Goal: Task Accomplishment & Management: Manage account settings

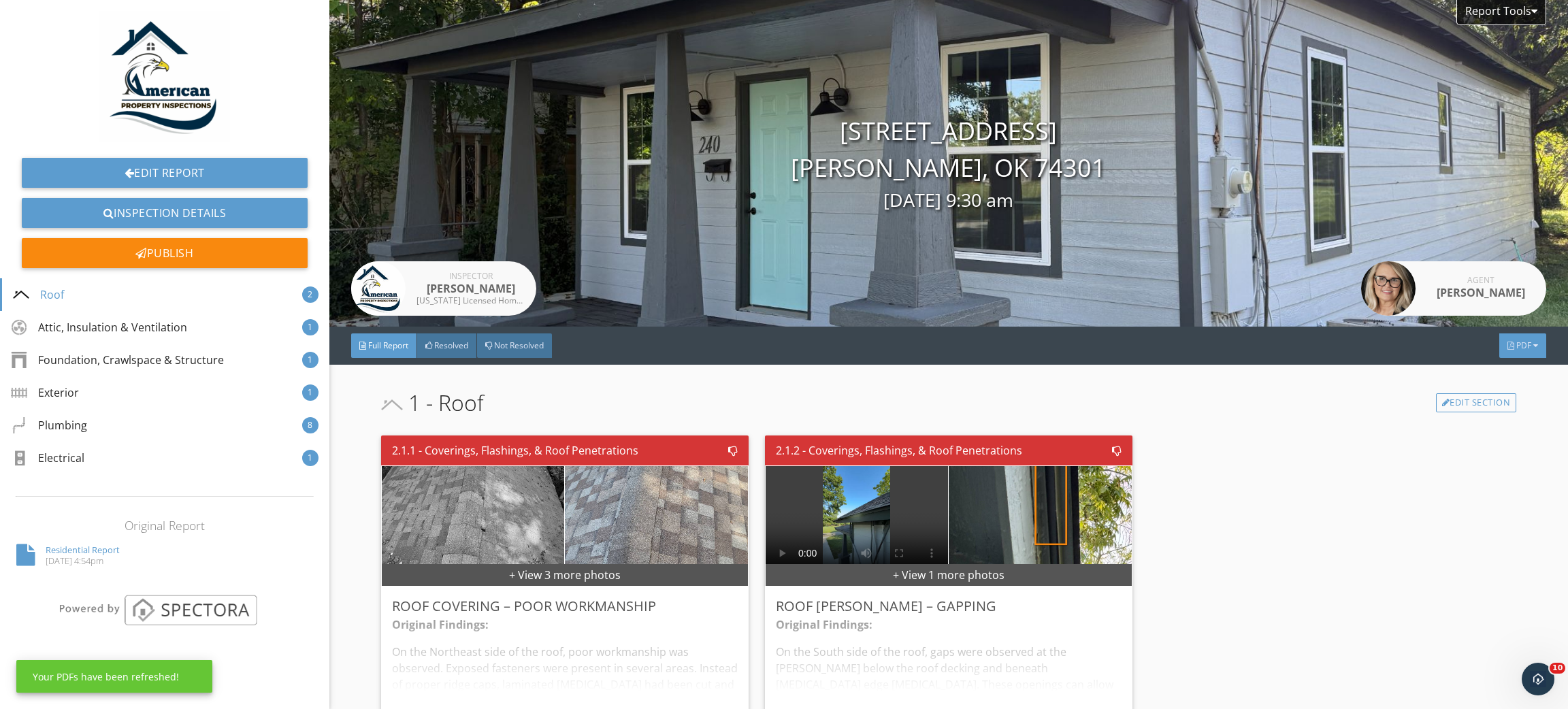
click at [1506, 354] on div "PDF" at bounding box center [1523, 346] width 47 height 25
click at [1499, 412] on div "Refresh PDFs" at bounding box center [1506, 408] width 87 height 17
click at [1499, 350] on div "PDF" at bounding box center [1523, 346] width 47 height 25
click at [1492, 369] on div "Full Report" at bounding box center [1506, 371] width 87 height 17
click at [1517, 340] on span "PDF" at bounding box center [1524, 346] width 15 height 12
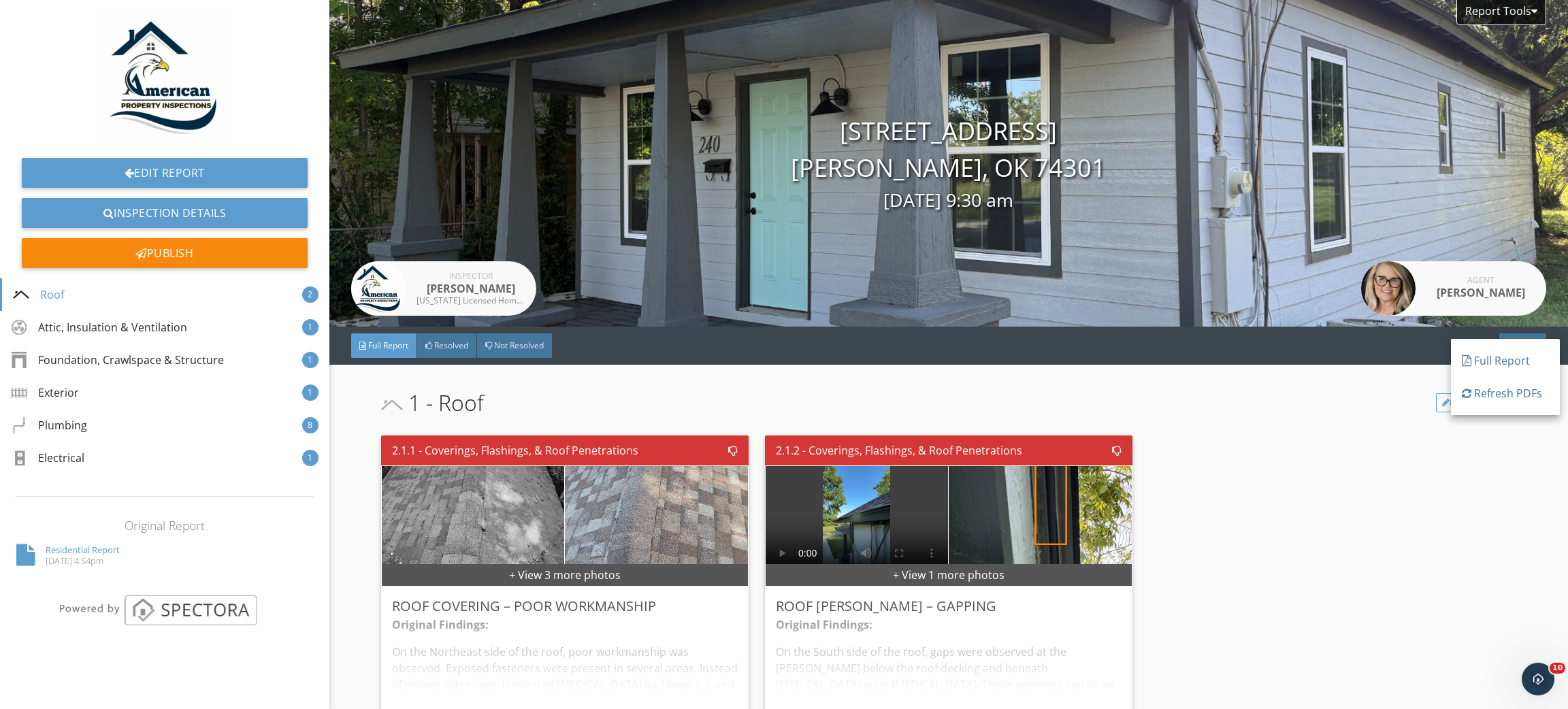
click at [1506, 398] on div "Refresh PDFs" at bounding box center [1506, 393] width 87 height 17
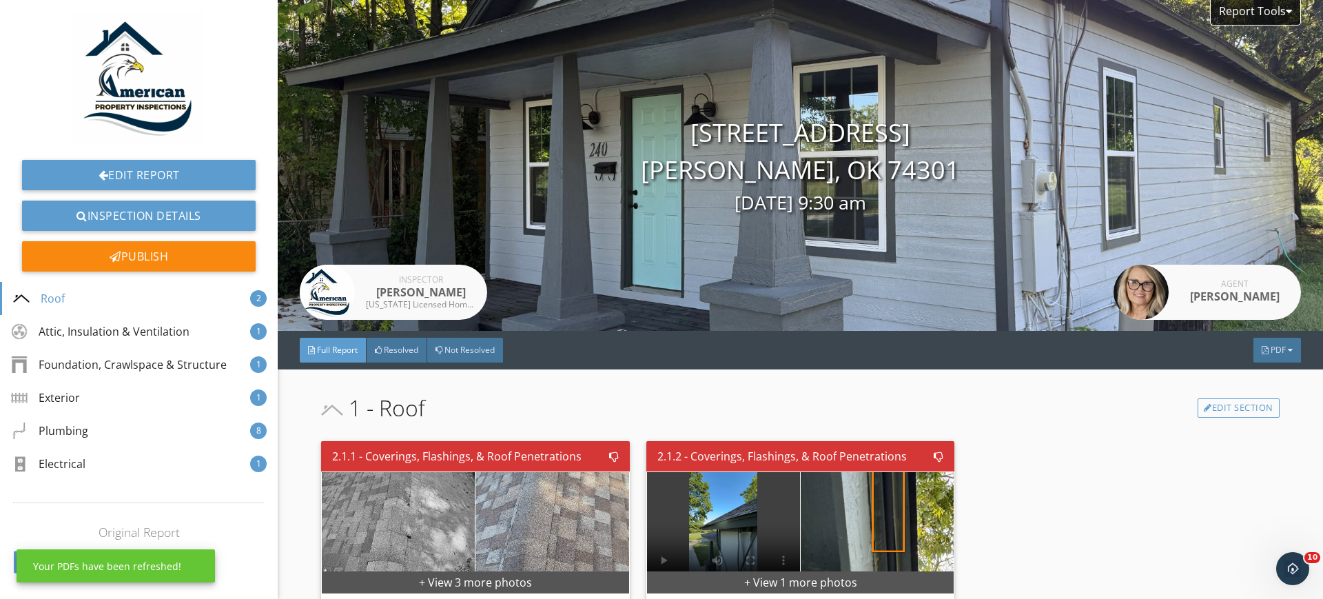
click at [1261, 356] on div "PDF" at bounding box center [1277, 350] width 48 height 25
click at [1244, 383] on div "Full Report" at bounding box center [1259, 378] width 88 height 17
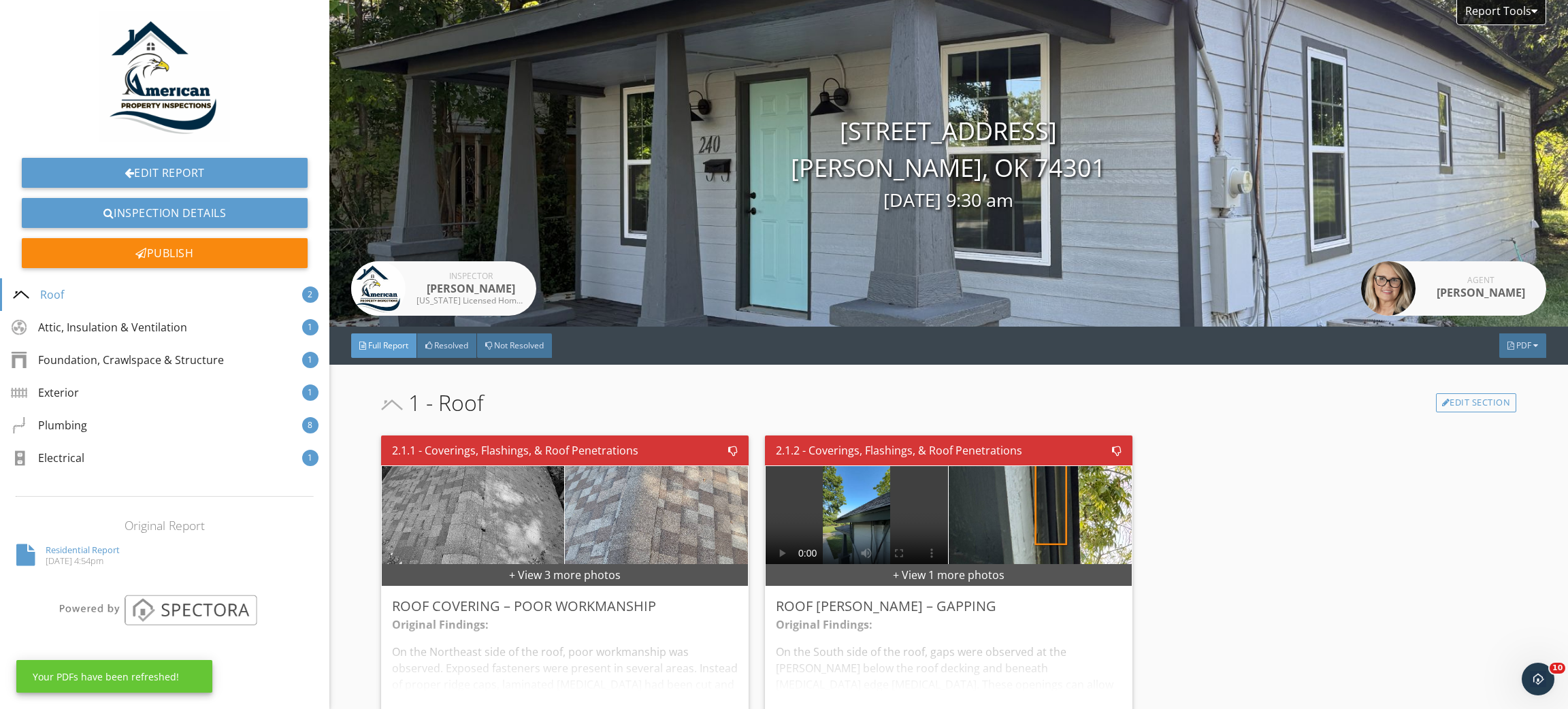
click at [1517, 349] on div "PDF" at bounding box center [1523, 346] width 47 height 25
click at [1493, 366] on div "Full Report" at bounding box center [1506, 370] width 87 height 17
click at [1517, 347] on span "PDF" at bounding box center [1524, 346] width 15 height 12
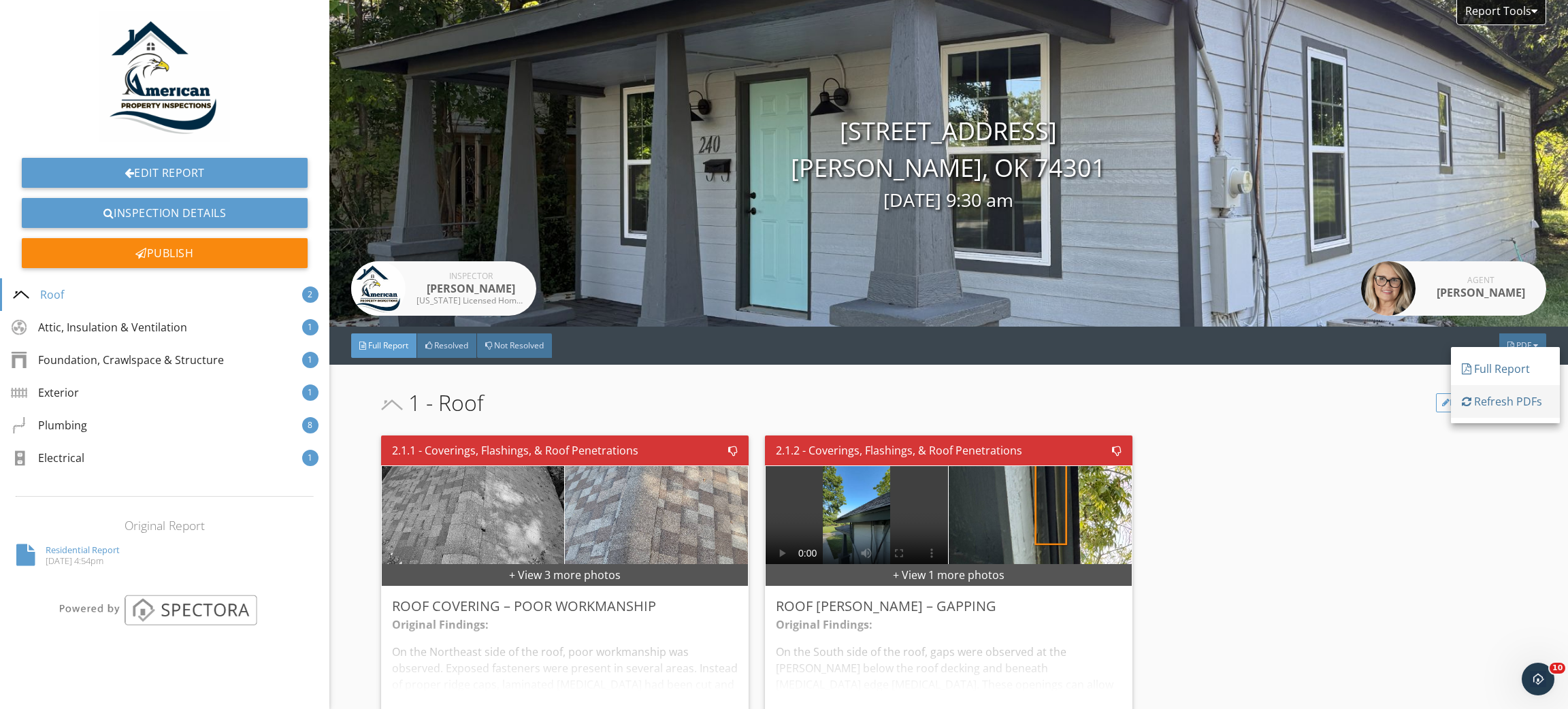
click at [1496, 402] on div "Refresh PDFs" at bounding box center [1506, 401] width 87 height 17
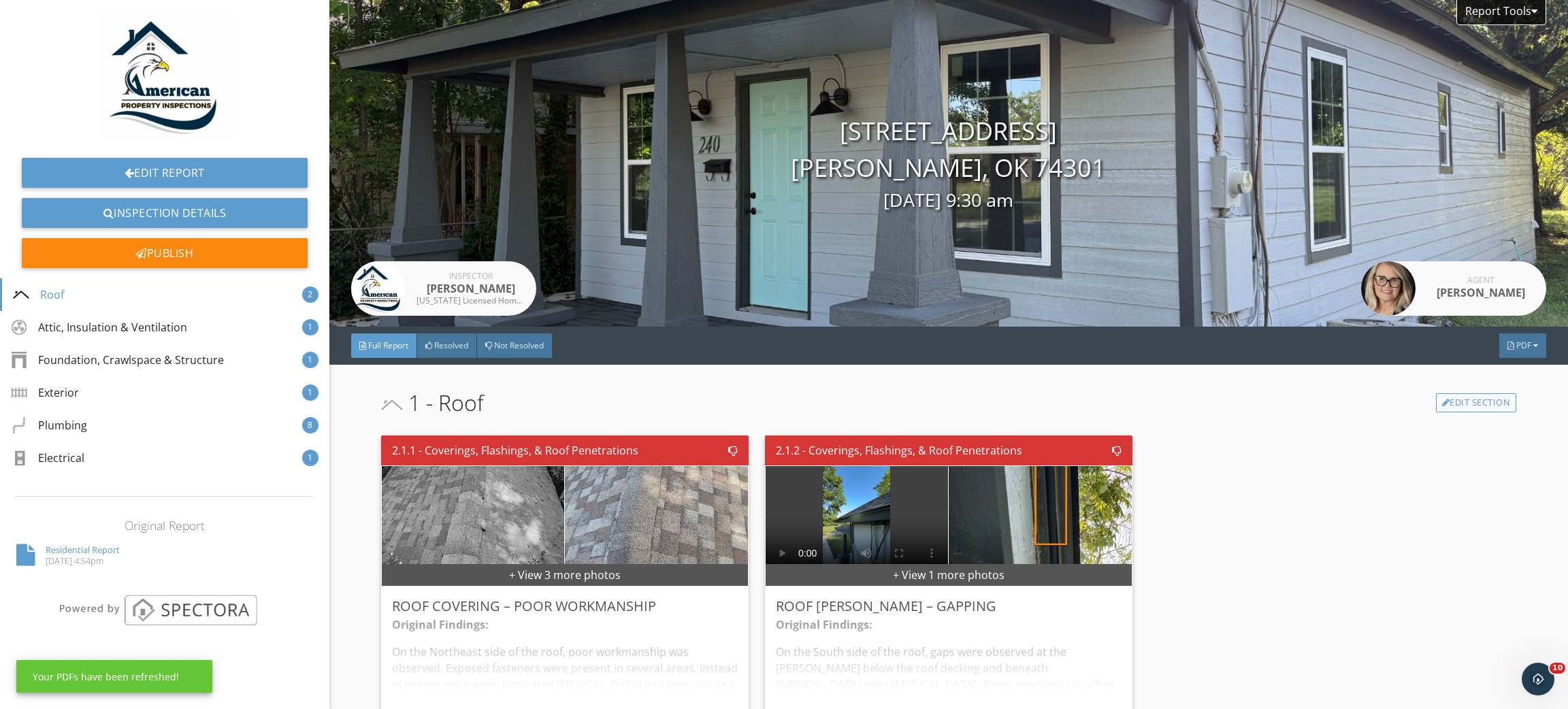
click at [1517, 349] on span "PDF" at bounding box center [1524, 346] width 15 height 12
click at [1496, 408] on div "Refresh PDFs" at bounding box center [1506, 403] width 87 height 17
click at [1506, 354] on div "PDF" at bounding box center [1523, 346] width 47 height 25
click at [1502, 383] on link "Full Report" at bounding box center [1506, 375] width 109 height 33
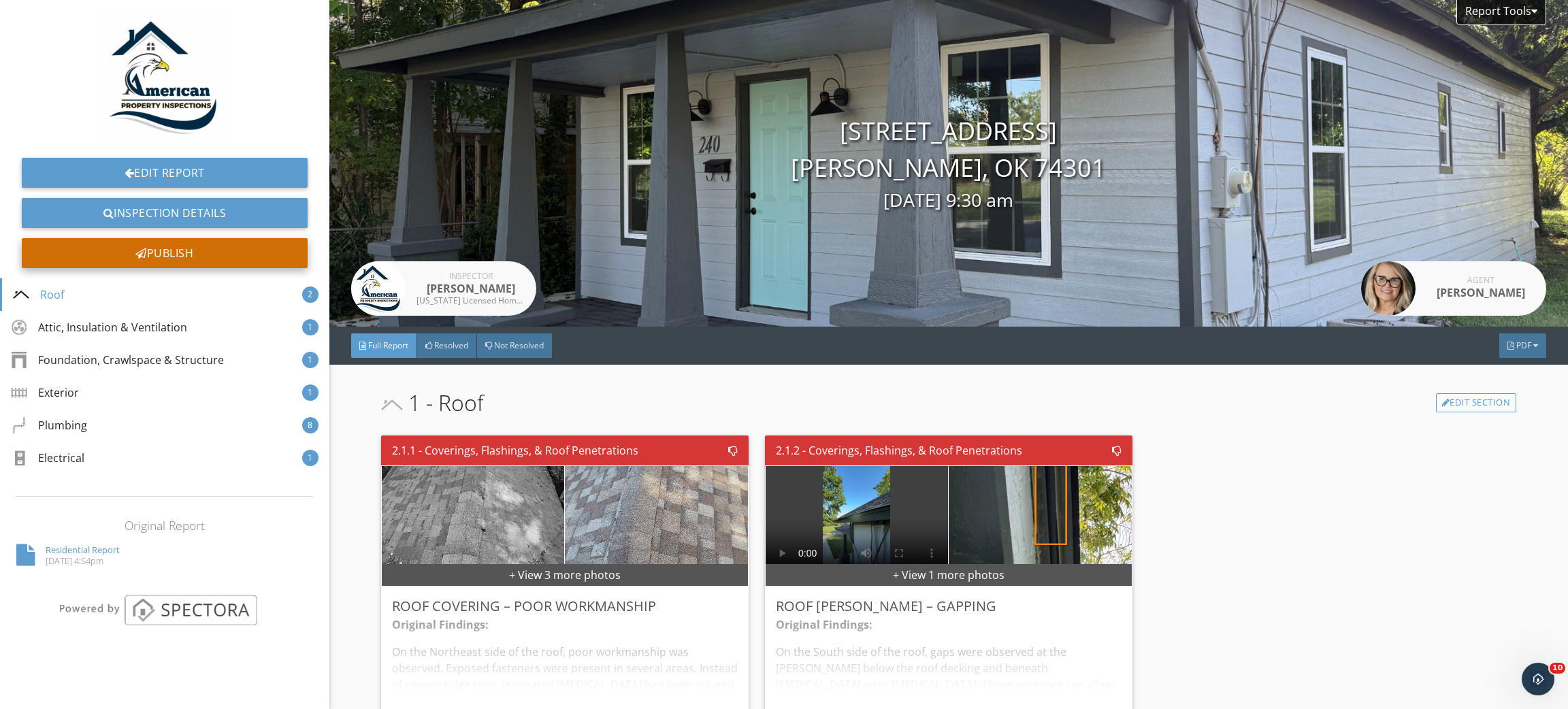
click at [200, 252] on div "Publish" at bounding box center [164, 253] width 286 height 30
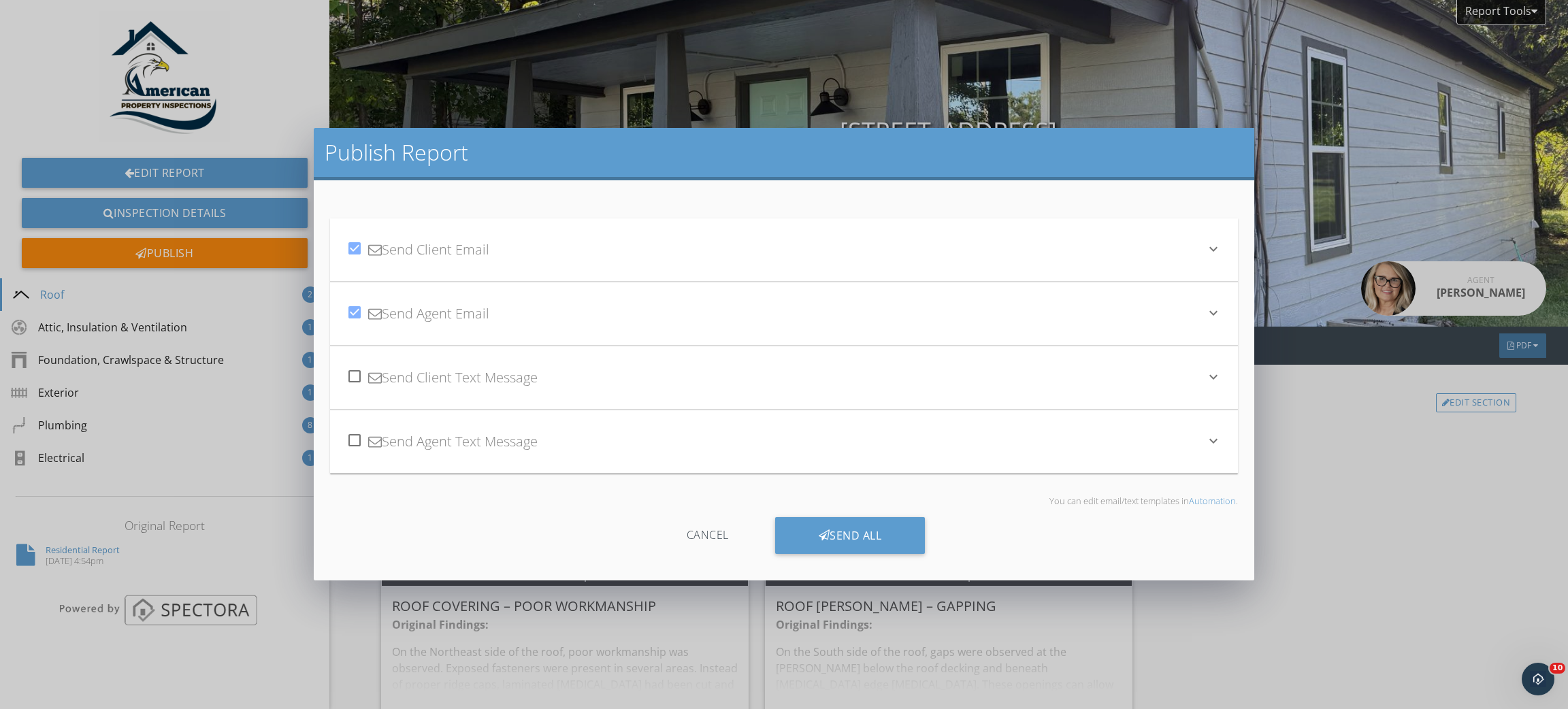
click at [568, 255] on div "check_box Send Client Email" at bounding box center [776, 249] width 859 height 46
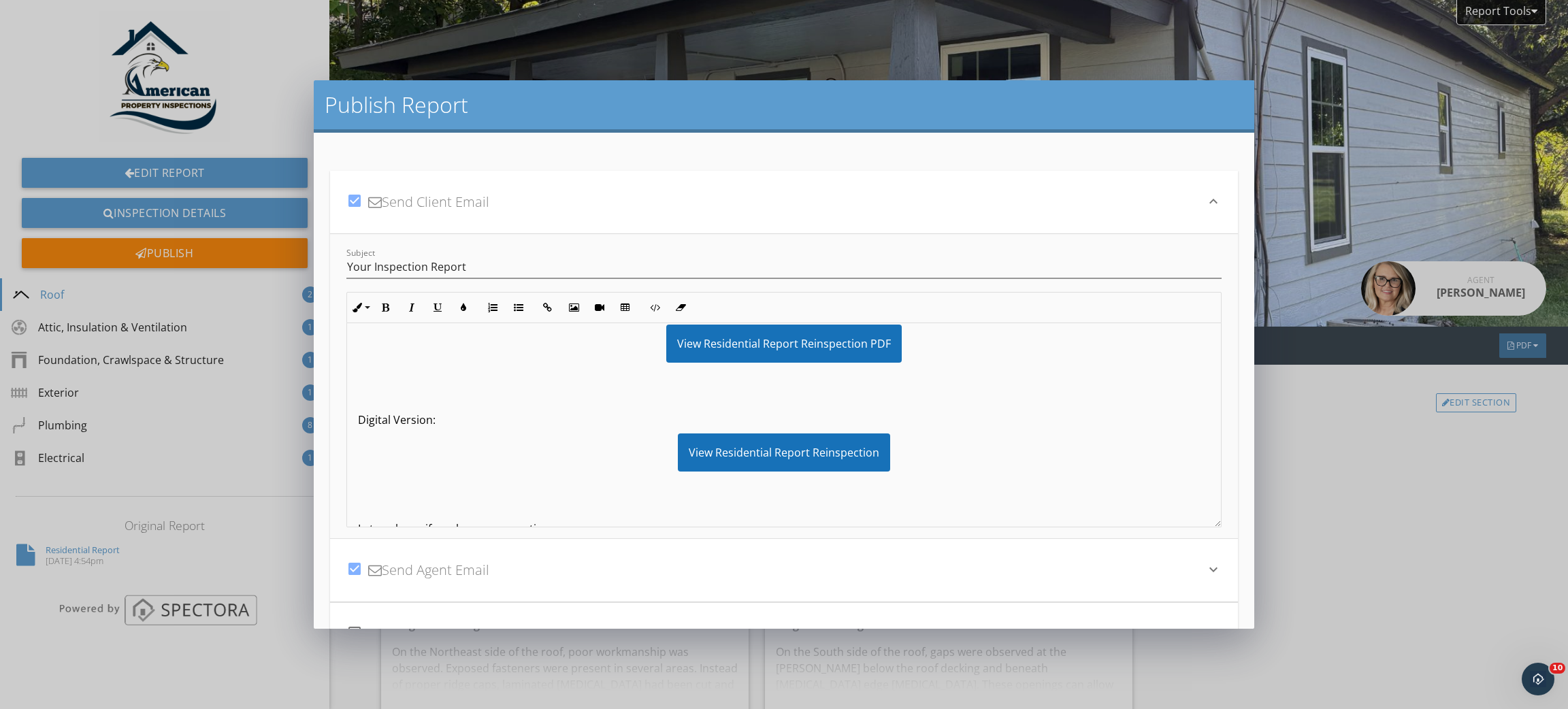
scroll to position [204, 0]
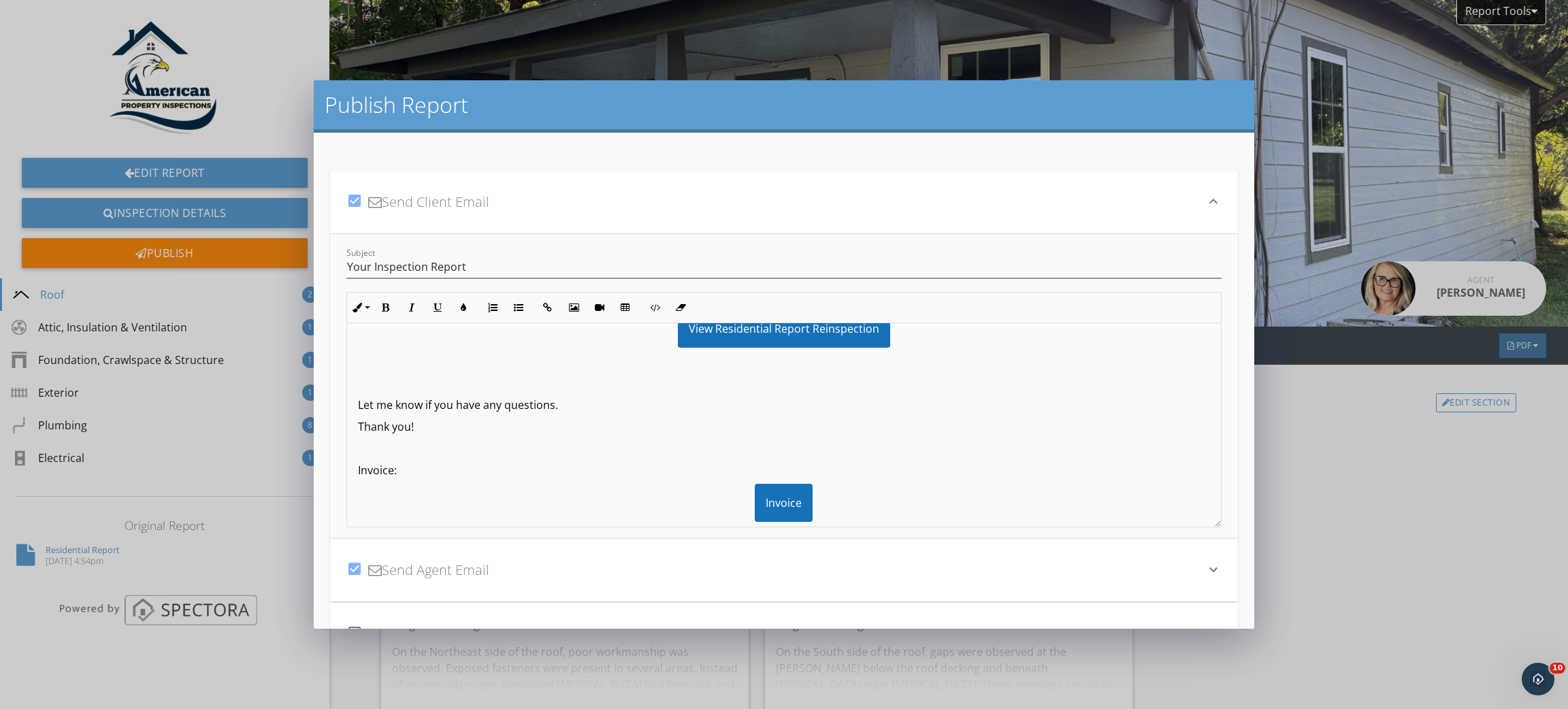
click at [352, 408] on div "Hi Jonathan, your report is ready. PDF : View Residential Report Reinspection P…" at bounding box center [784, 402] width 873 height 566
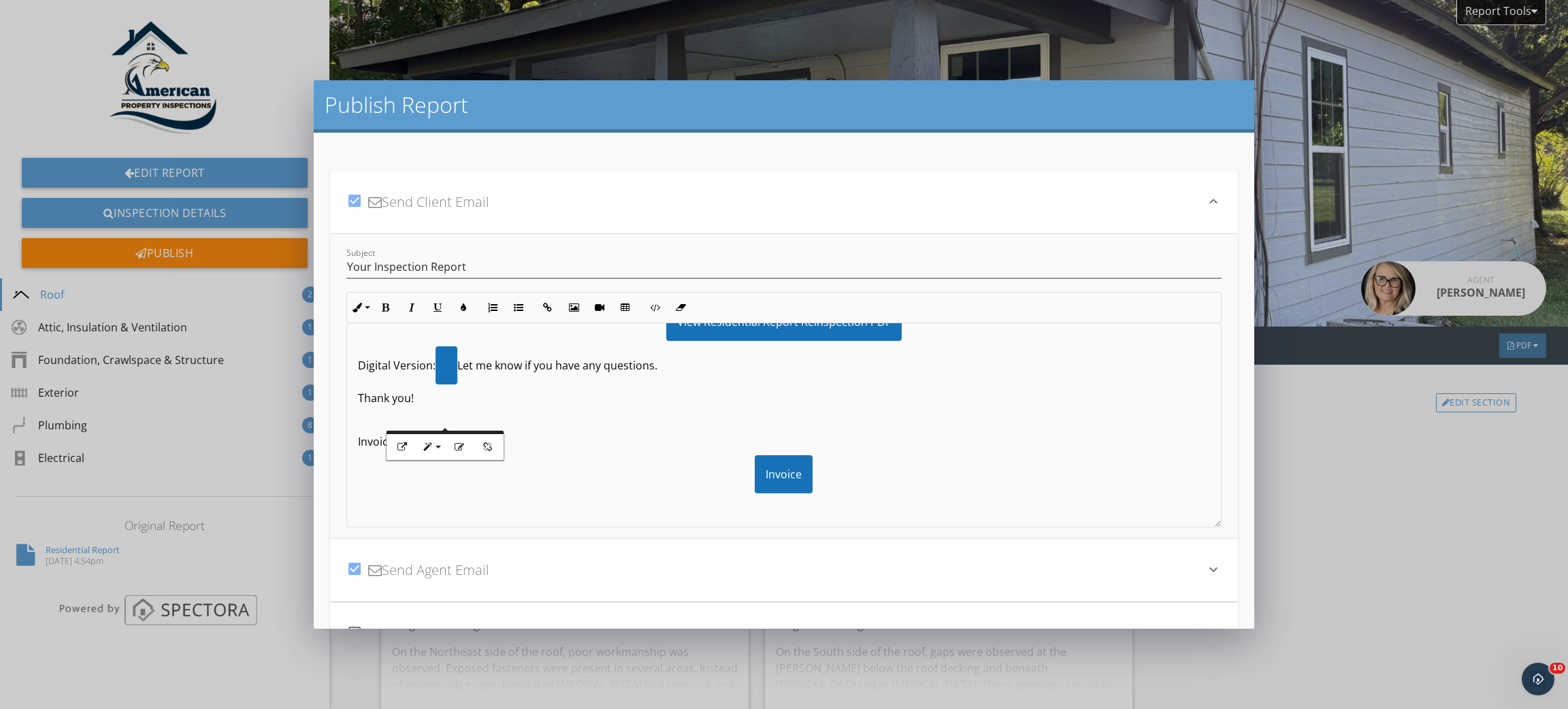
scroll to position [0, 0]
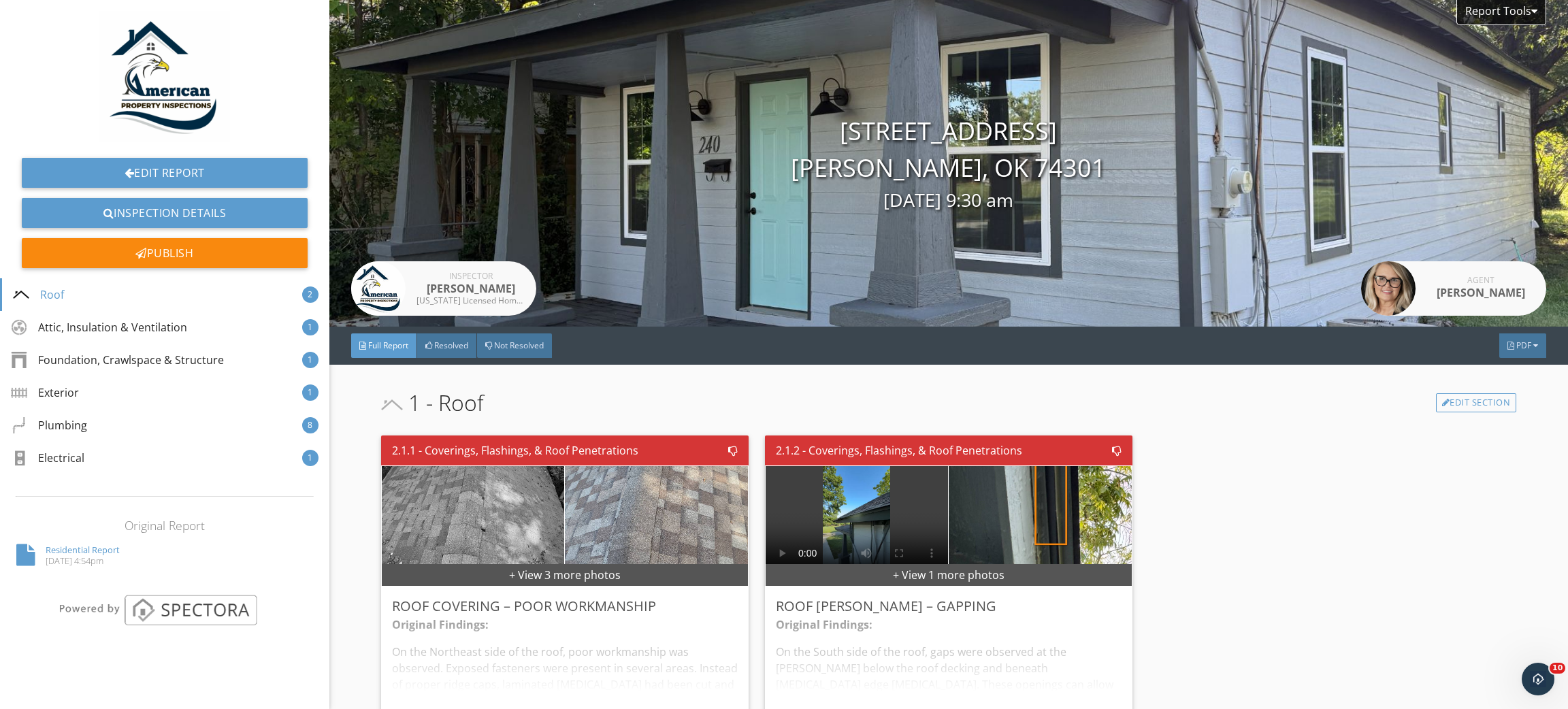
click at [1333, 462] on div at bounding box center [784, 354] width 1568 height 709
click at [174, 172] on link "Edit Report" at bounding box center [164, 173] width 286 height 30
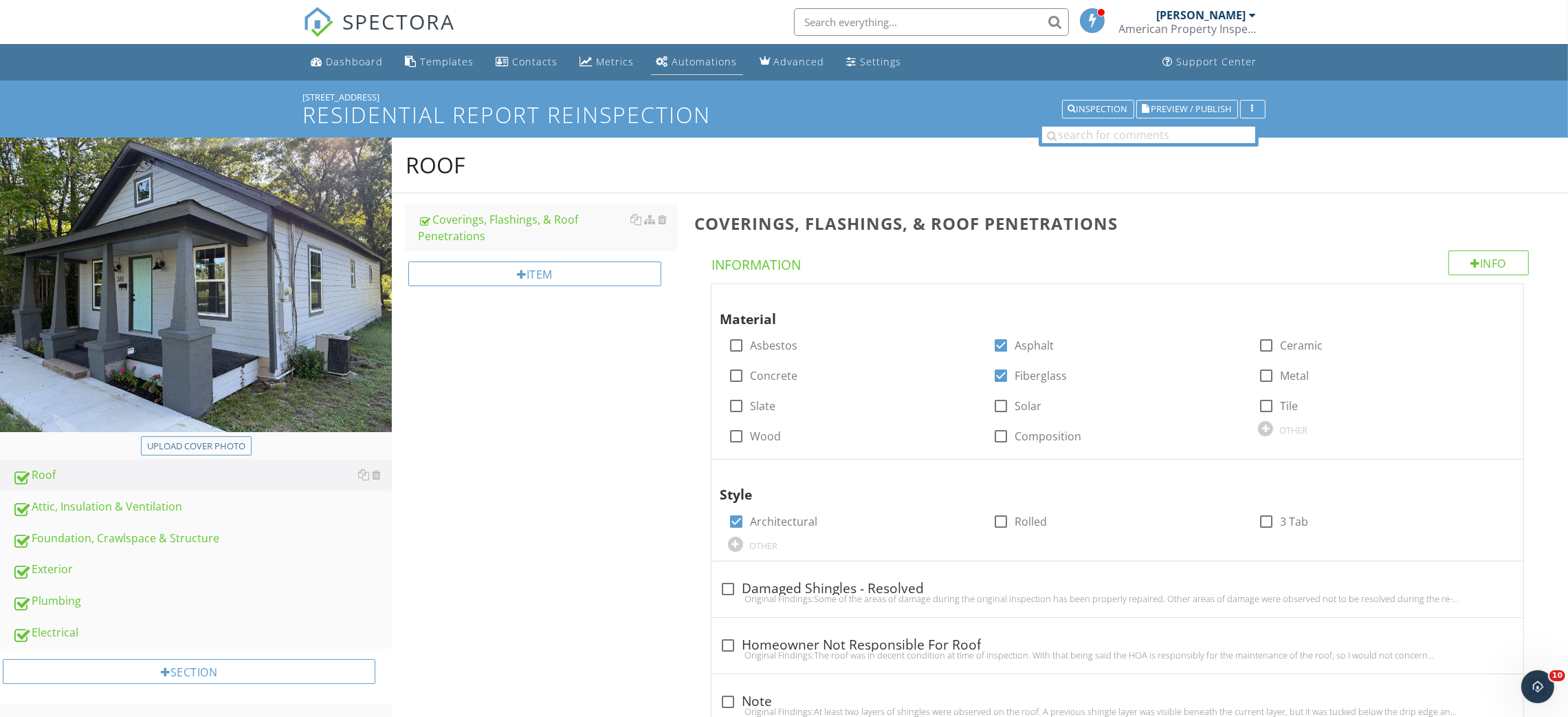
click at [686, 63] on div "Automations" at bounding box center [705, 61] width 65 height 13
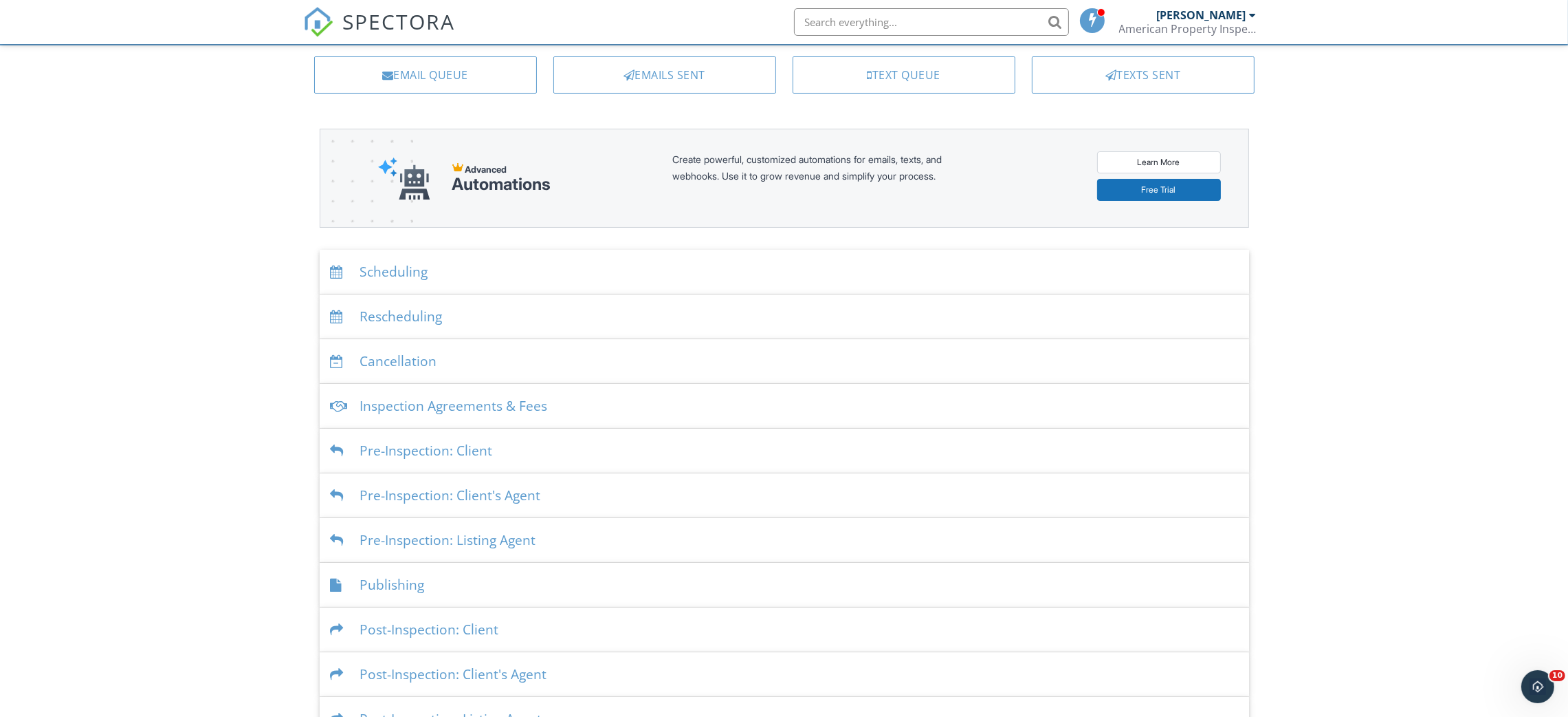
scroll to position [118, 0]
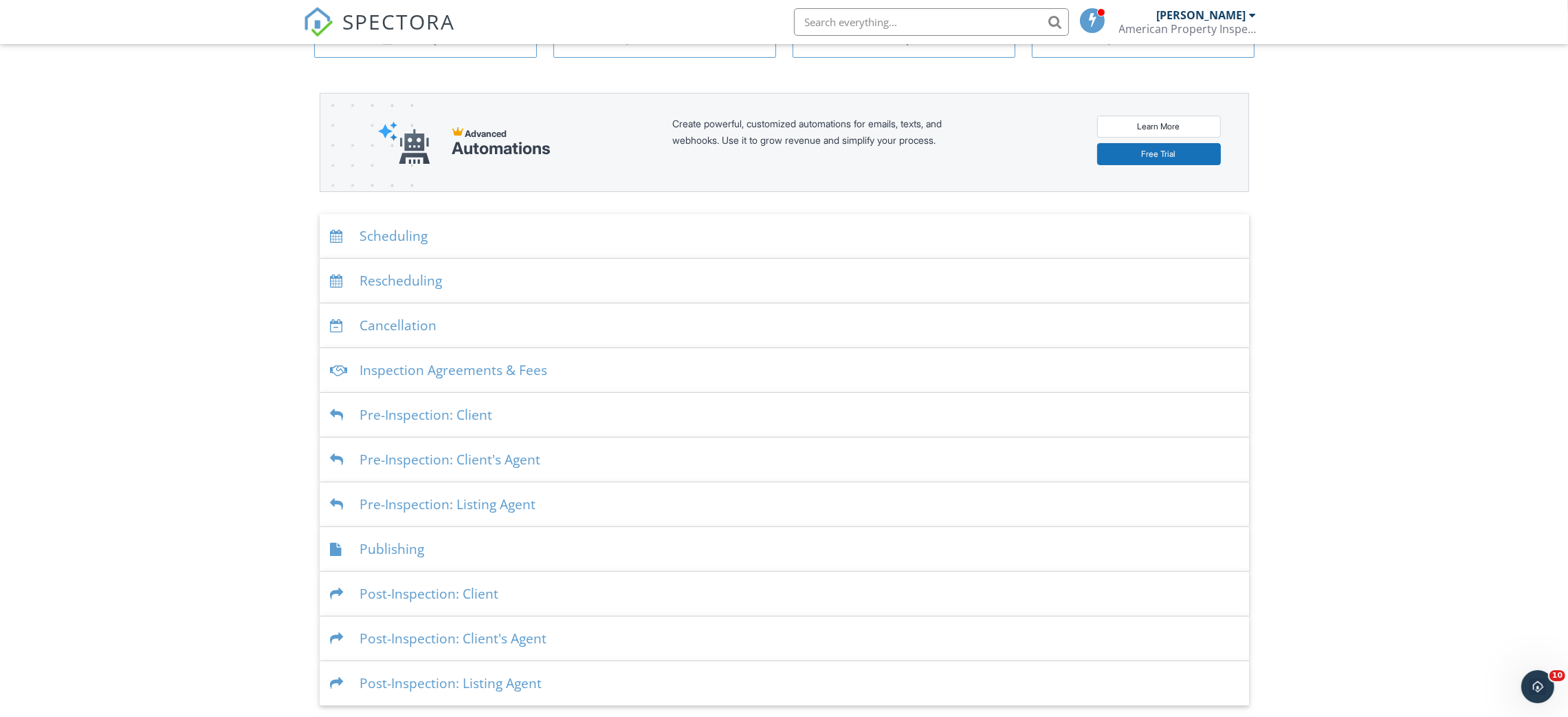
click at [396, 549] on div "Publishing" at bounding box center [784, 549] width 929 height 45
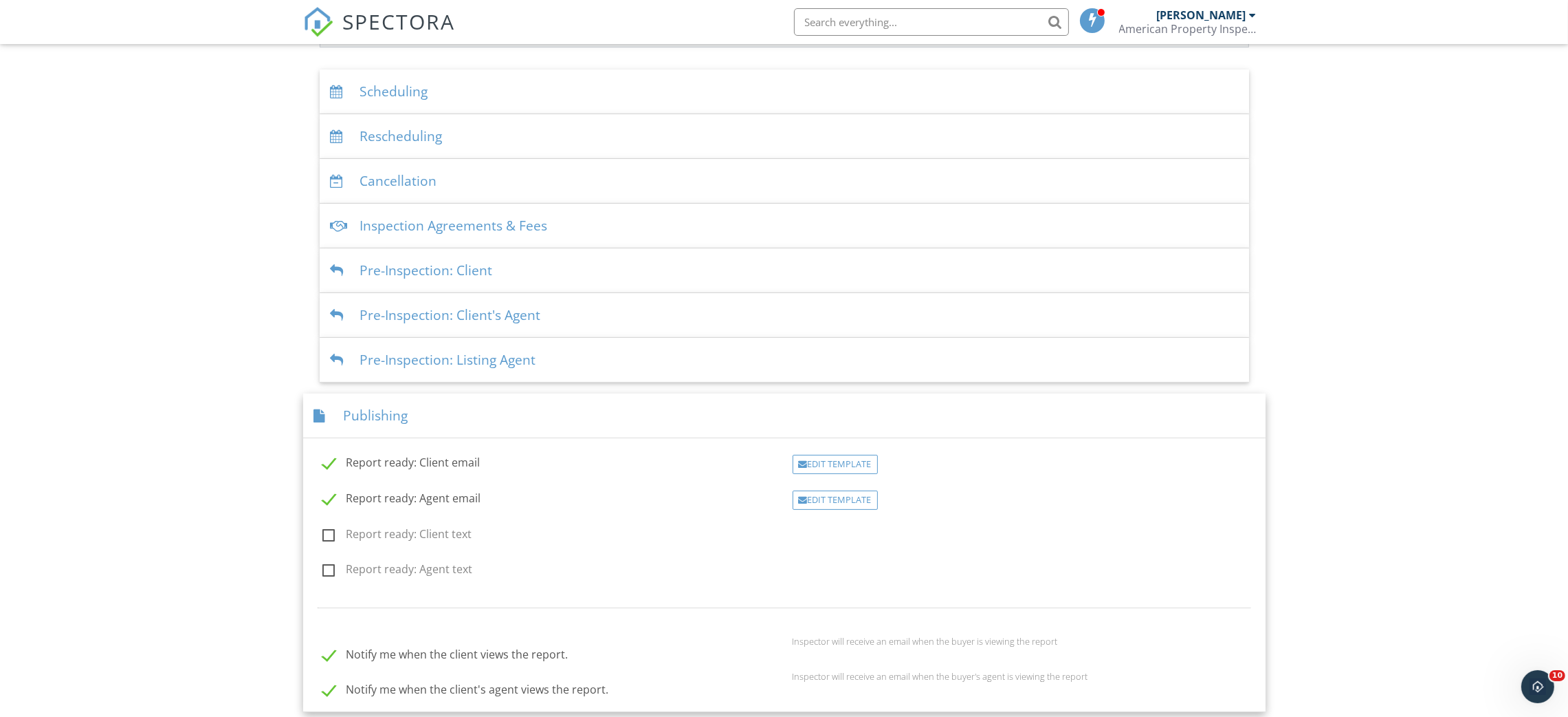
scroll to position [411, 0]
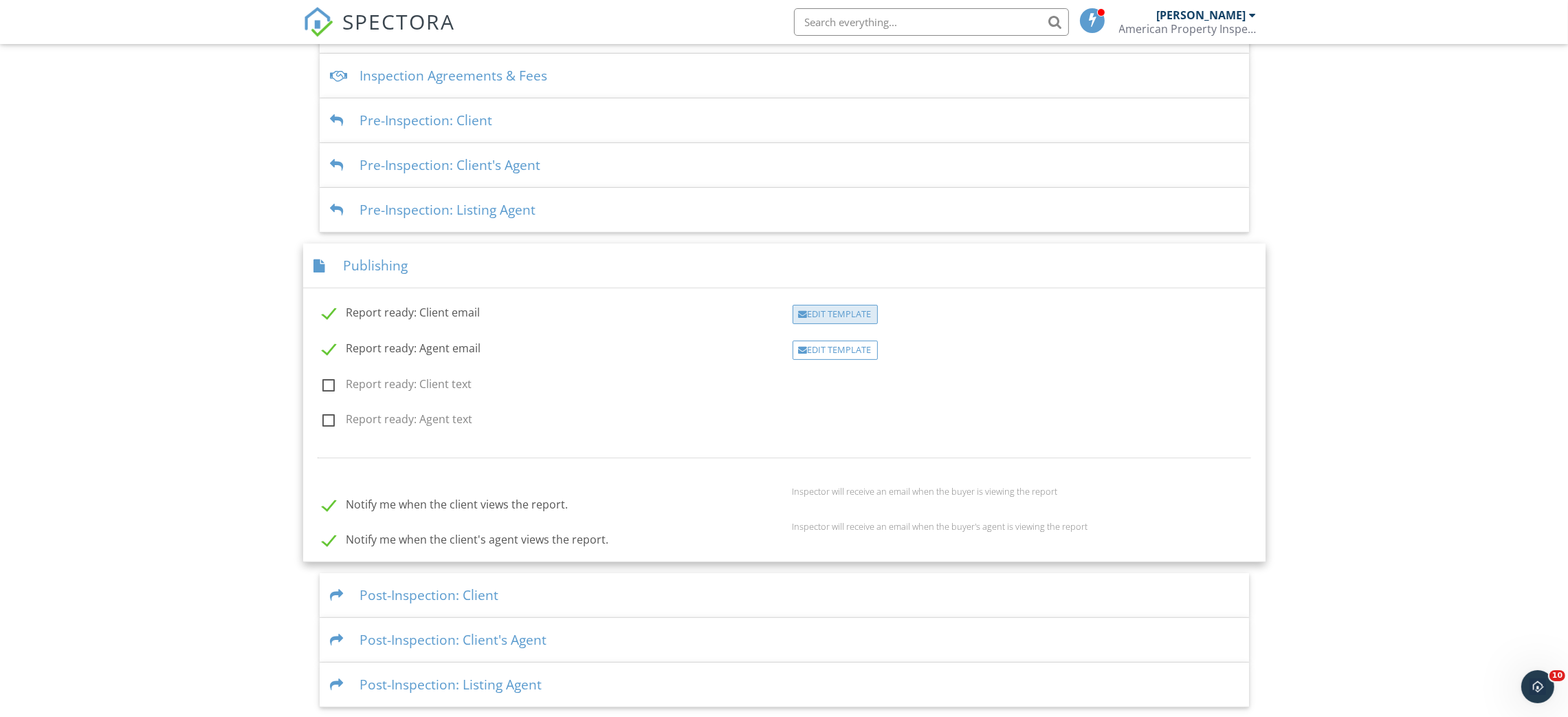
click at [807, 314] on div "Edit Template" at bounding box center [834, 314] width 85 height 19
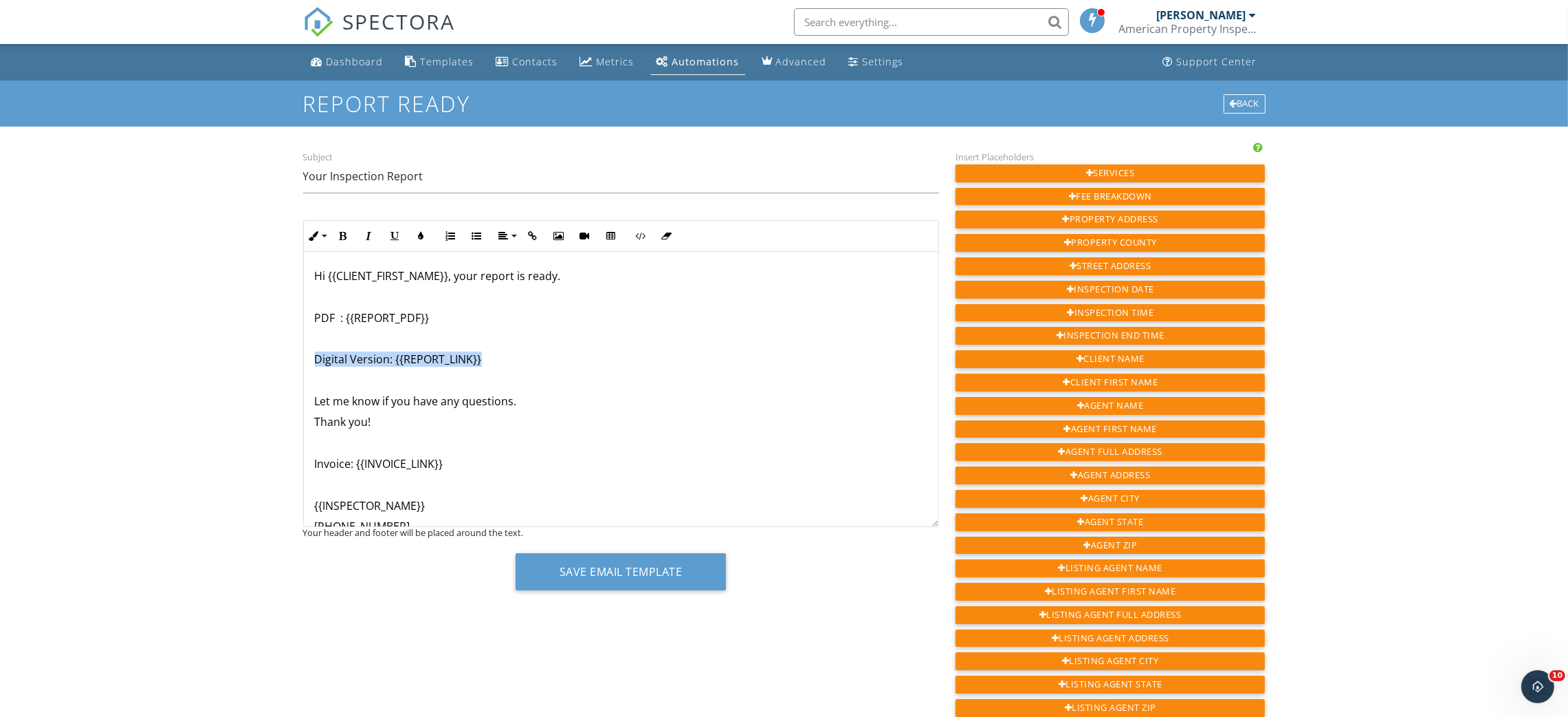
drag, startPoint x: 505, startPoint y: 358, endPoint x: 270, endPoint y: 351, distance: 235.1
click at [270, 351] on div "Dashboard Templates Contacts Metrics Automations Advanced Settings Support Cent…" at bounding box center [784, 610] width 1568 height 1132
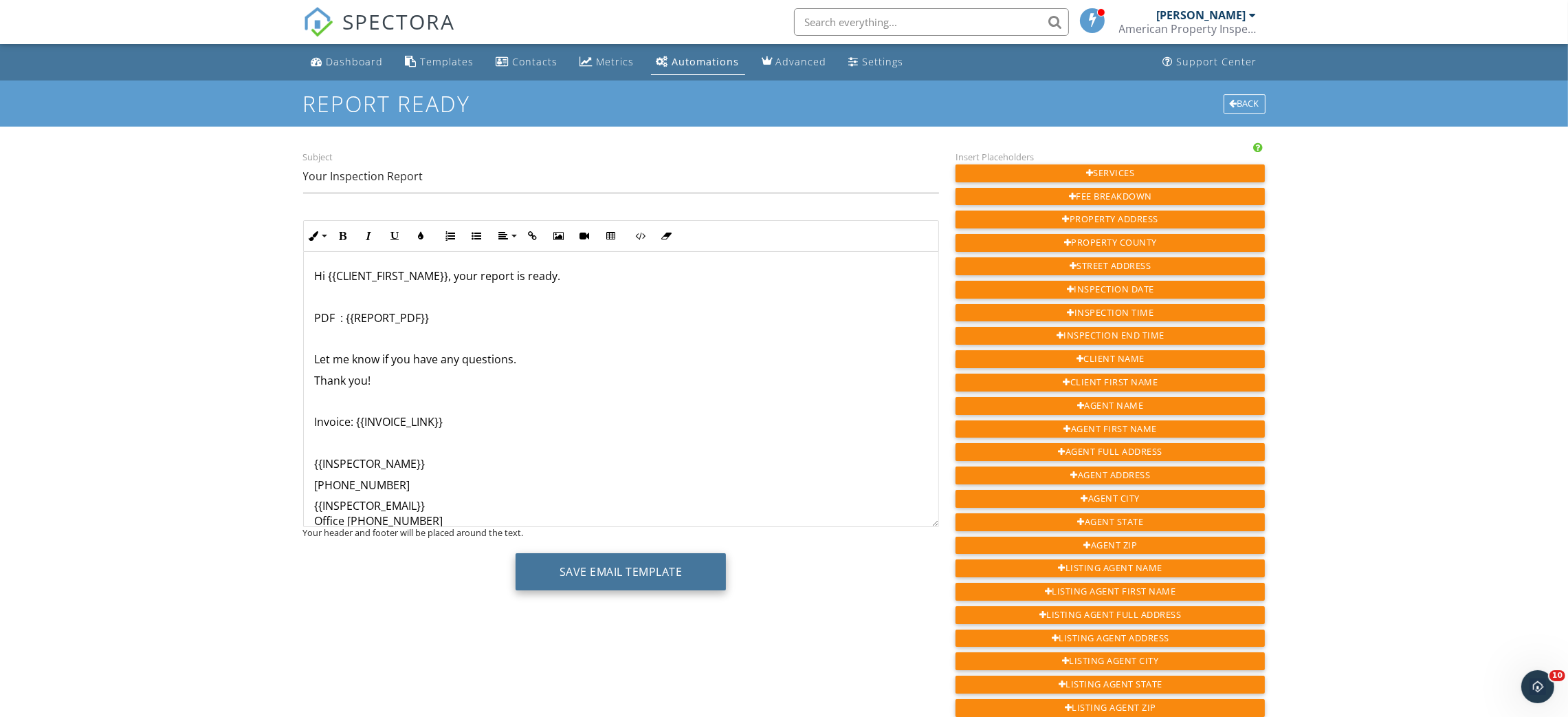
click at [610, 573] on button "Save Email Template" at bounding box center [621, 571] width 211 height 37
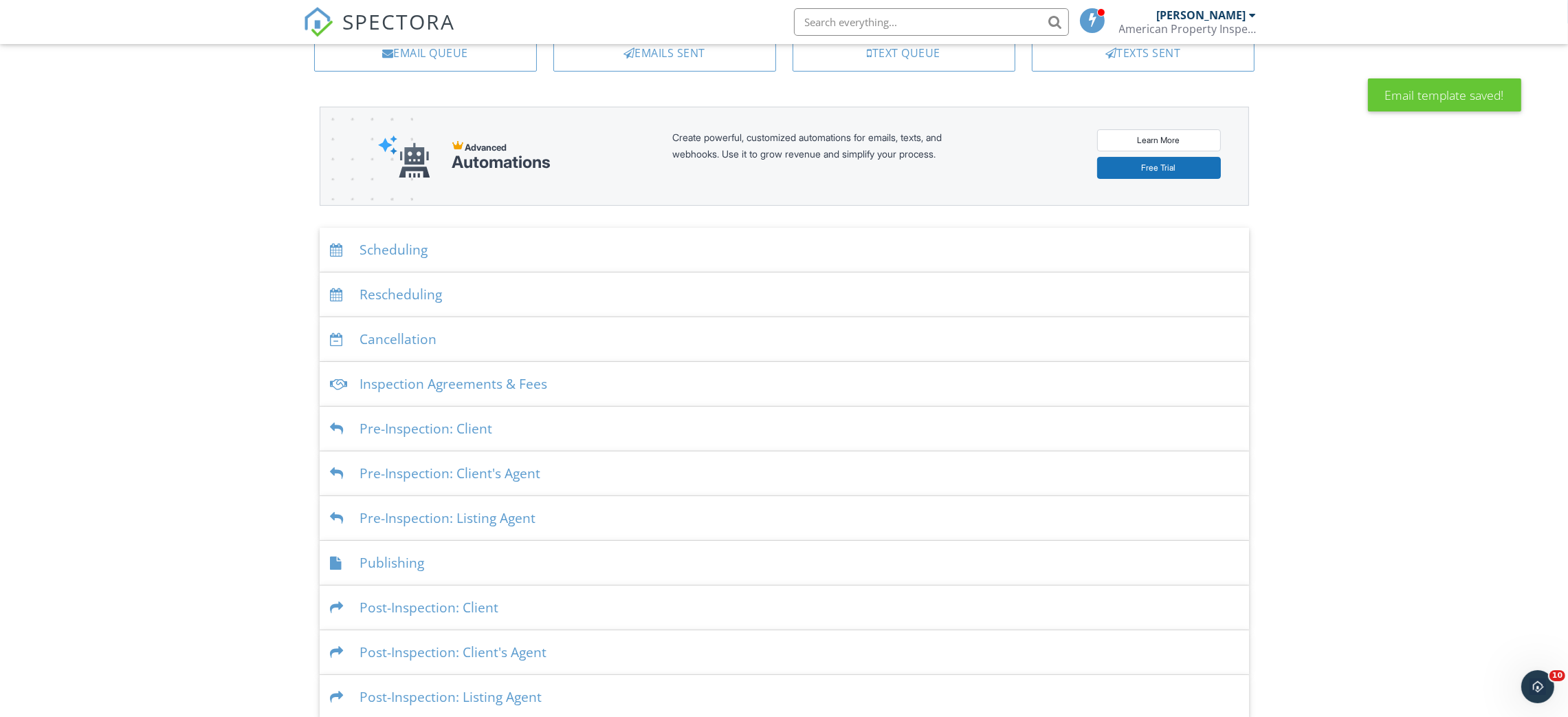
click at [382, 554] on div "Publishing" at bounding box center [784, 562] width 929 height 45
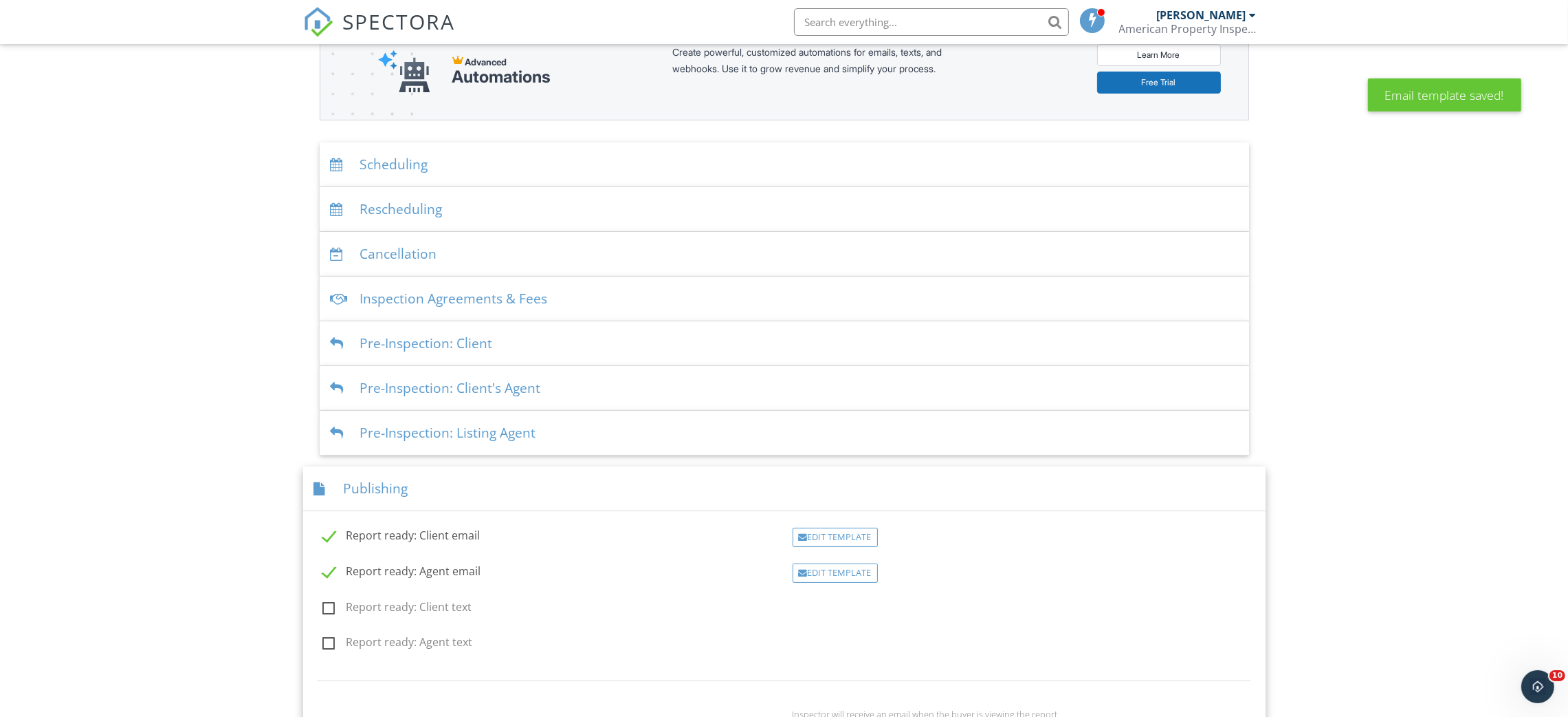
scroll to position [309, 0]
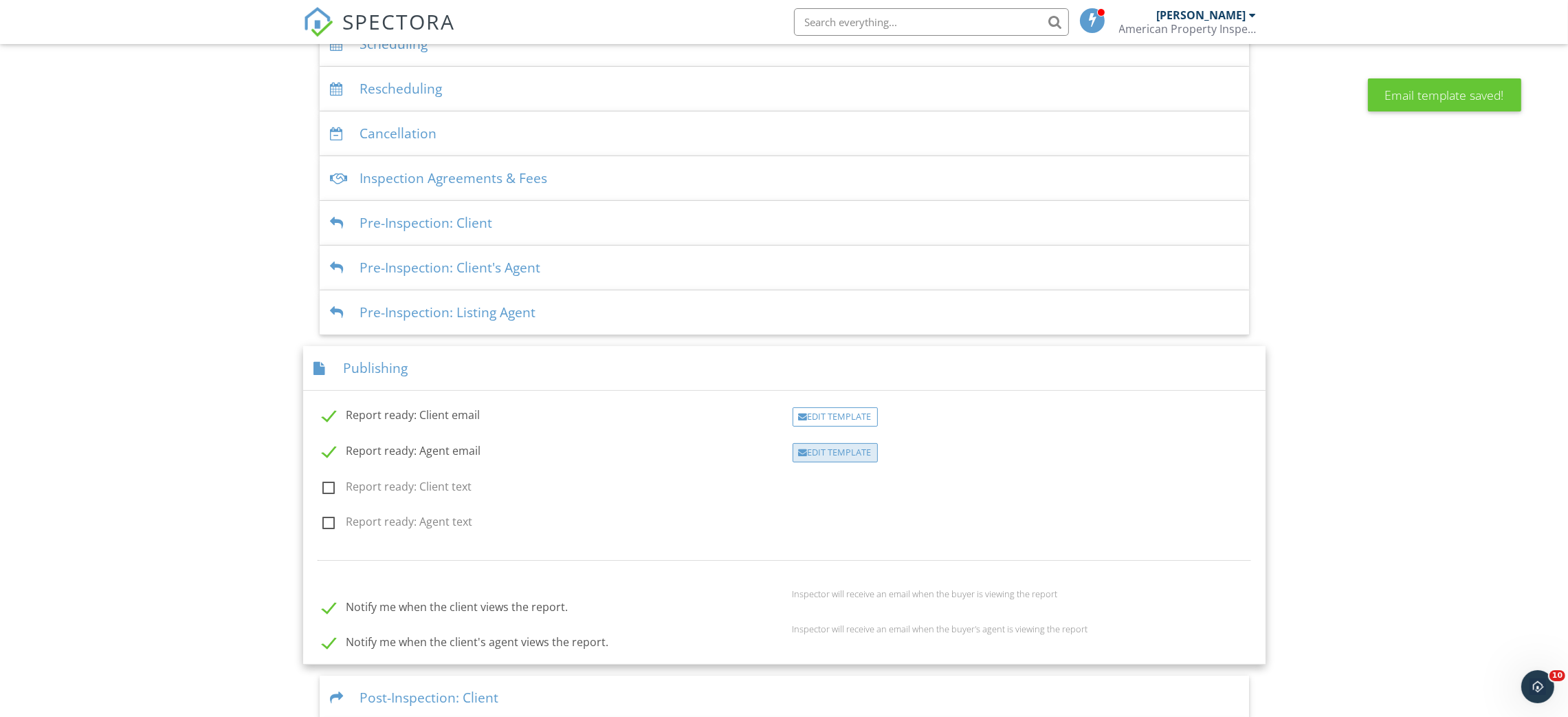
click at [821, 456] on div "Edit Template" at bounding box center [834, 452] width 85 height 19
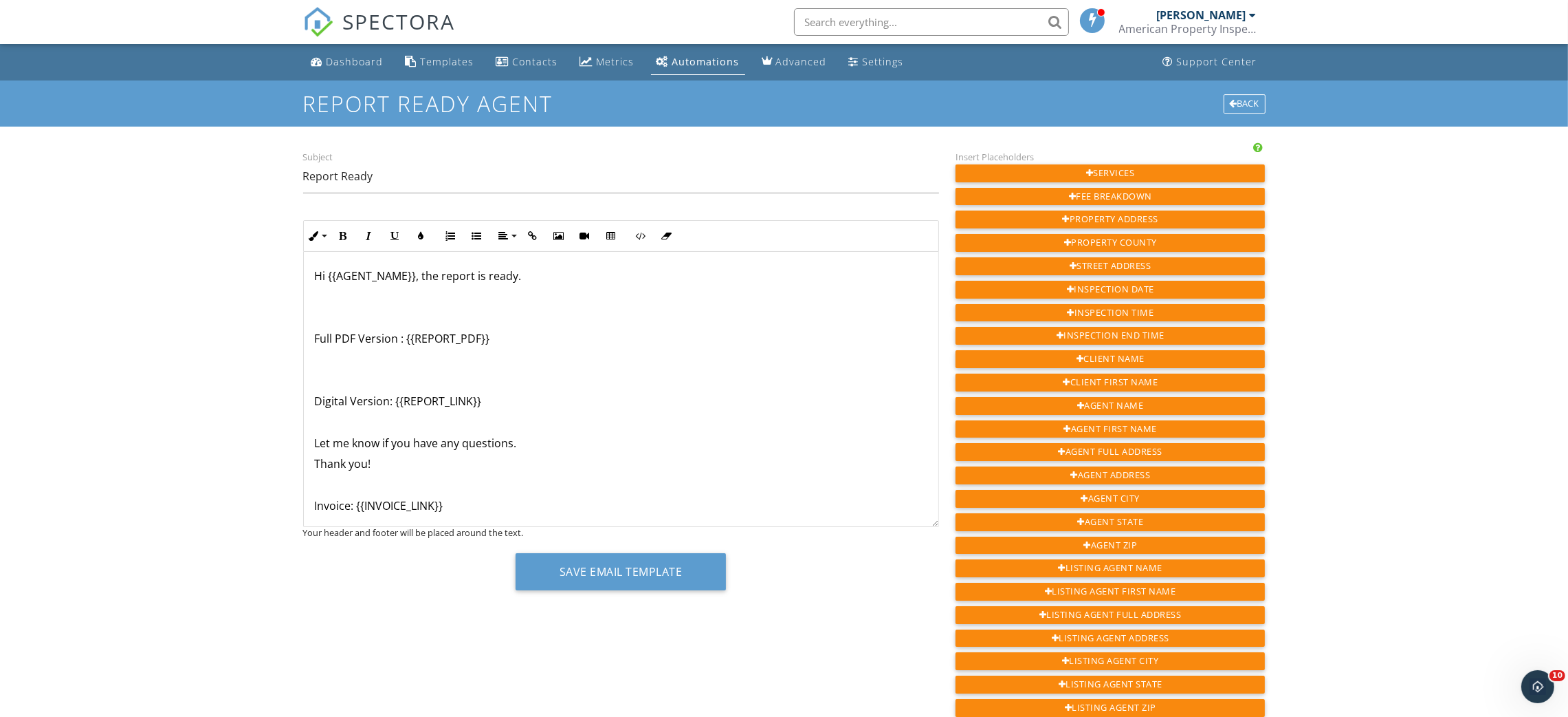
click at [365, 401] on p "Digital Version: {{REPORT_LINK}}" at bounding box center [621, 400] width 613 height 15
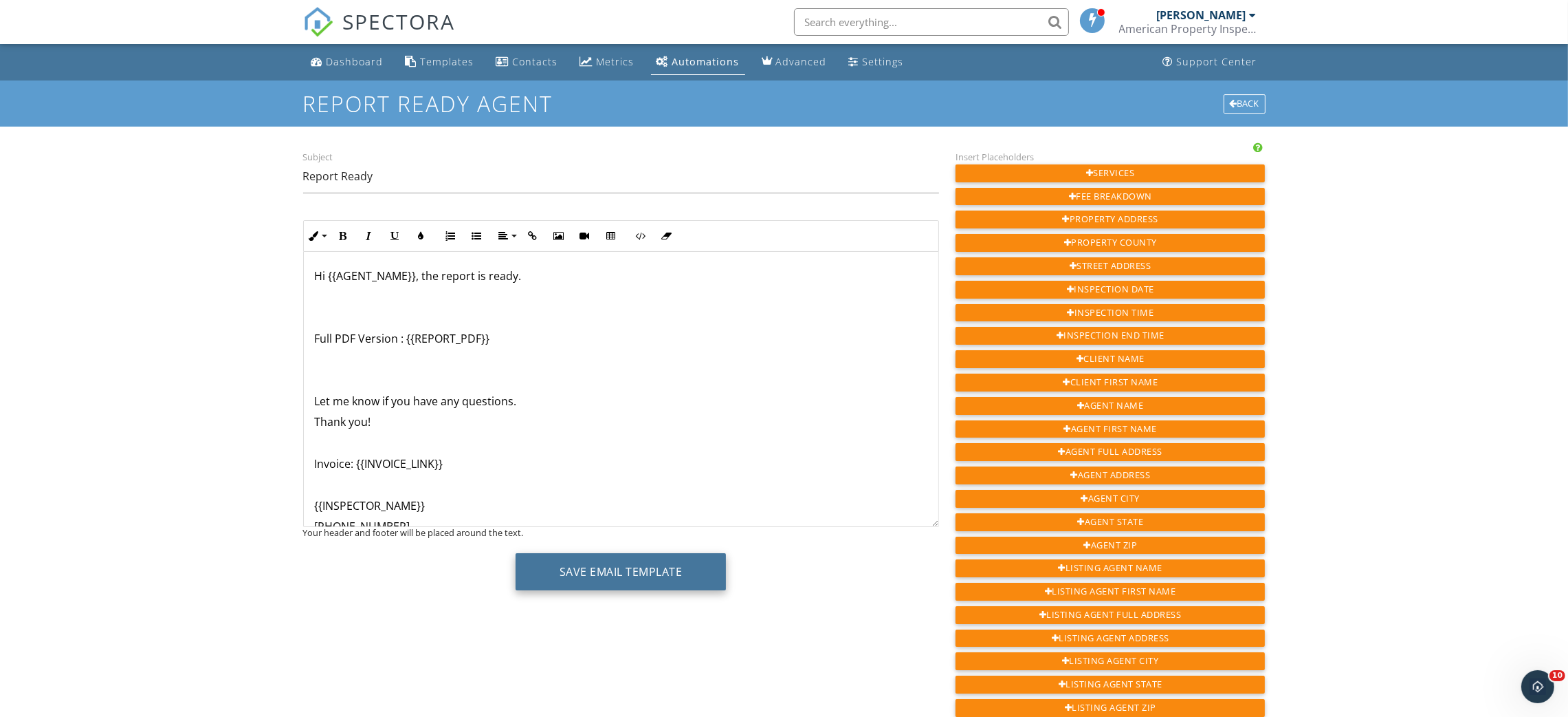
click at [610, 573] on button "Save Email Template" at bounding box center [621, 571] width 211 height 37
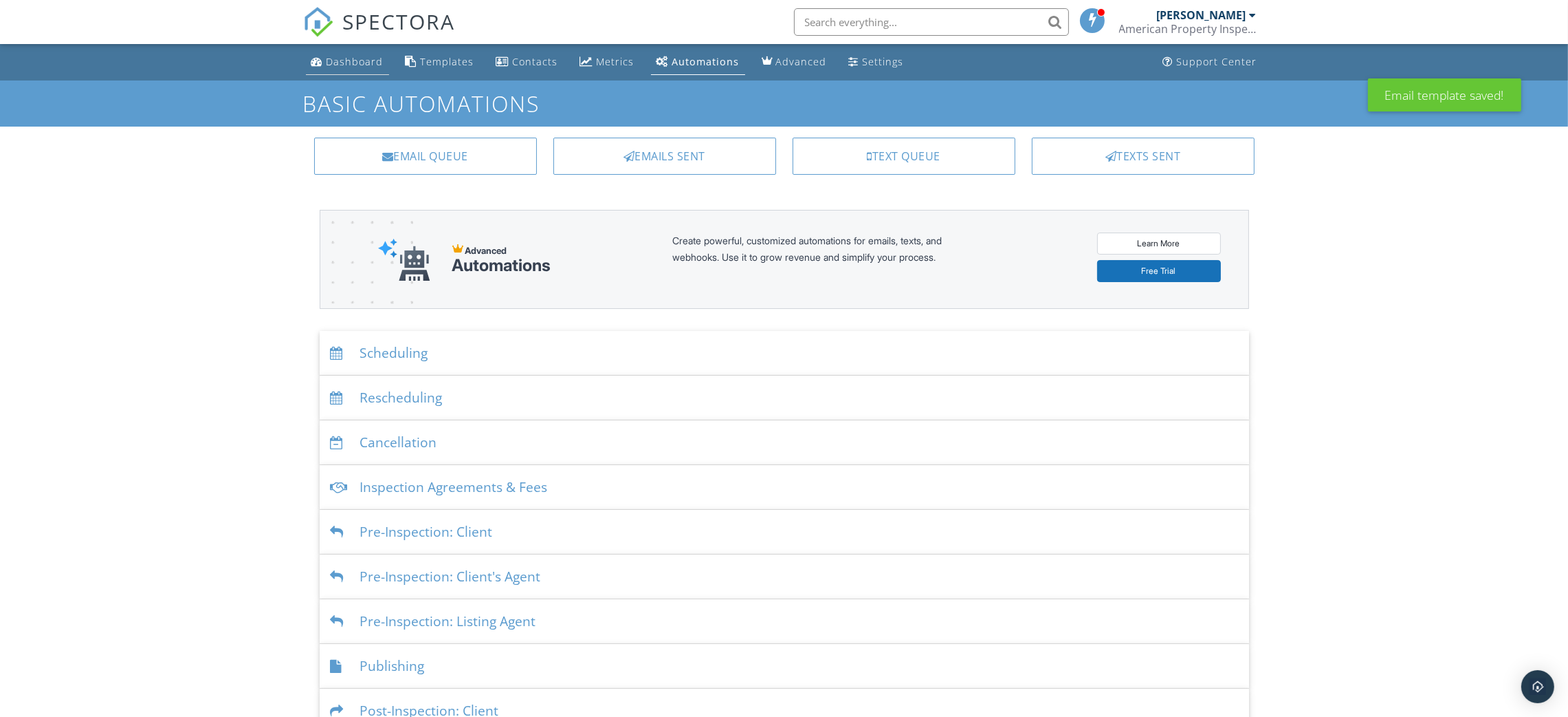
click at [345, 61] on div "Dashboard" at bounding box center [354, 61] width 57 height 13
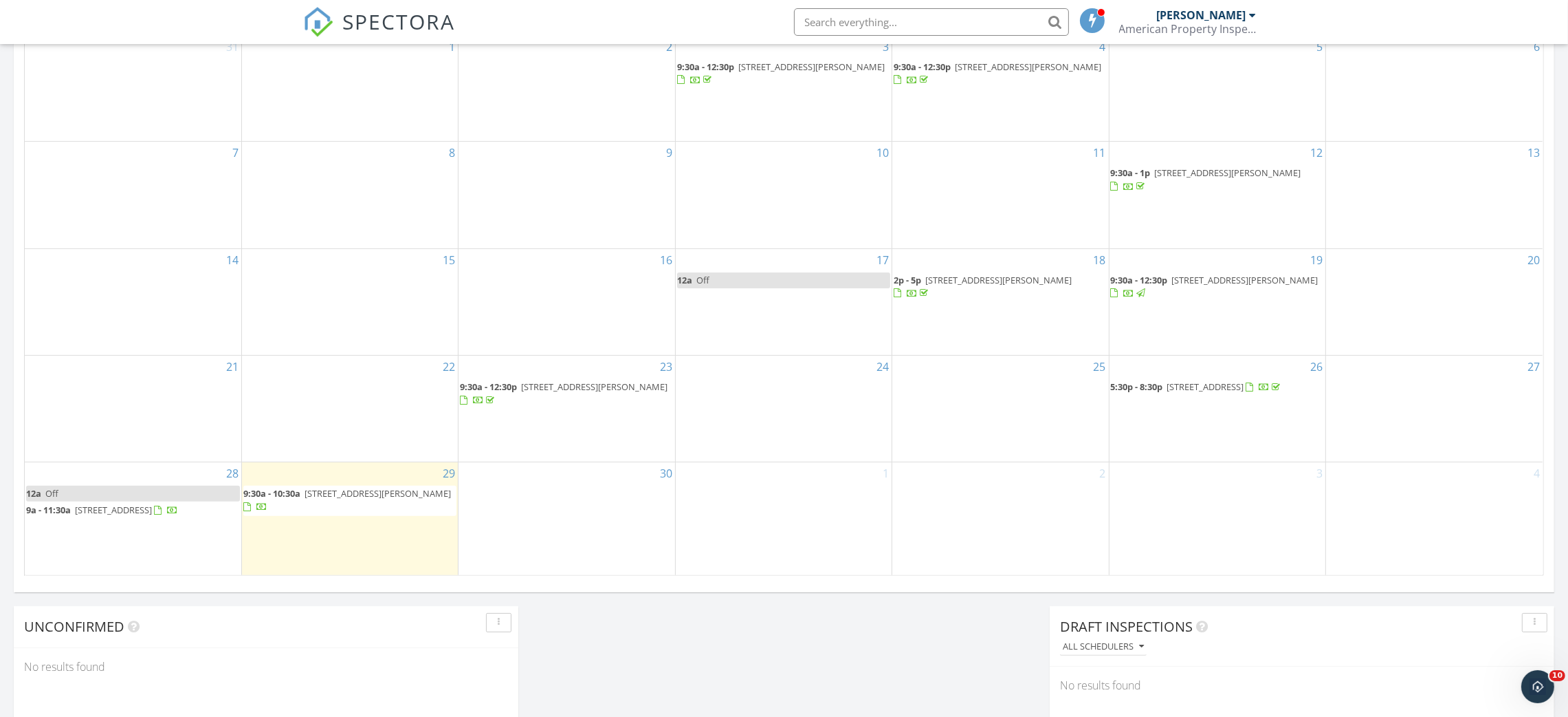
scroll to position [706, 0]
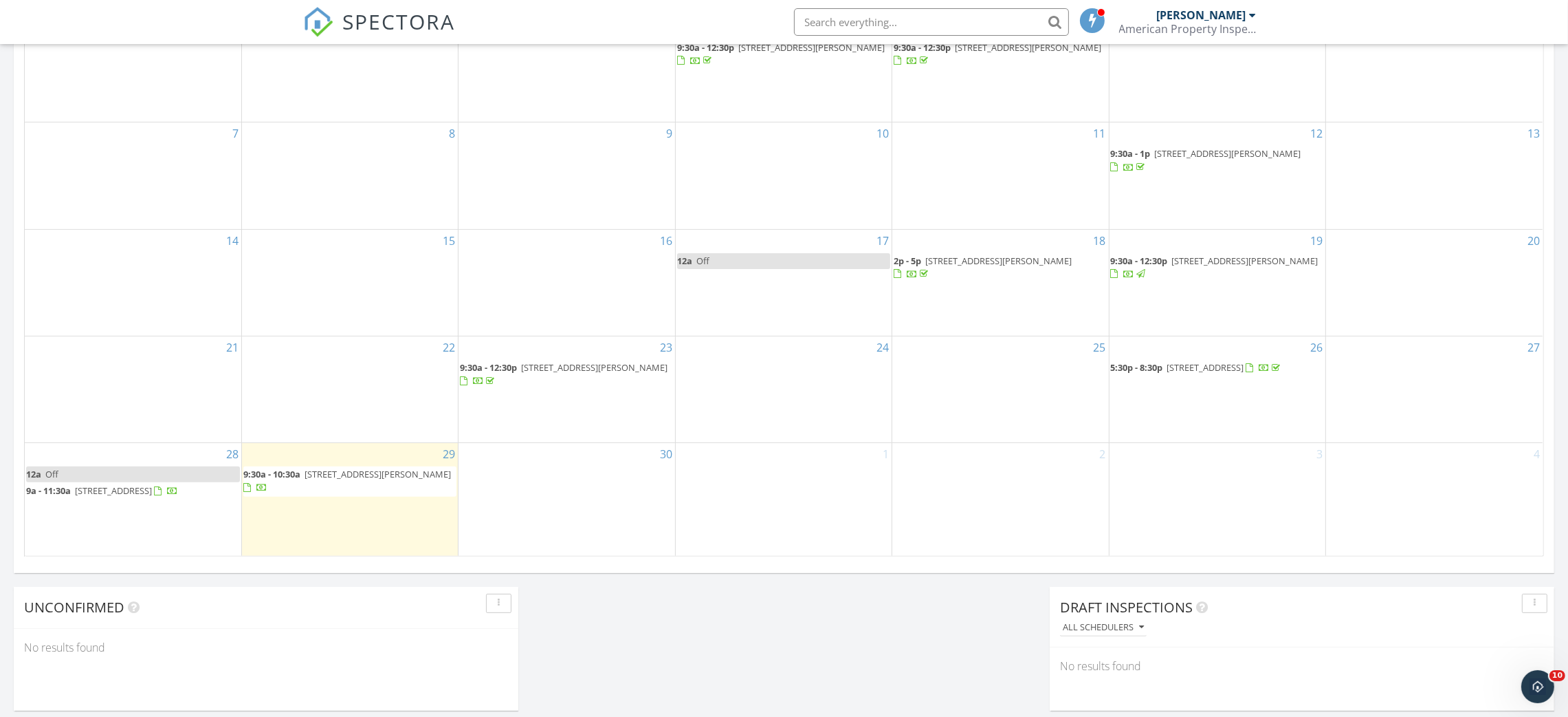
click at [407, 468] on span "[STREET_ADDRESS][PERSON_NAME]" at bounding box center [377, 473] width 147 height 12
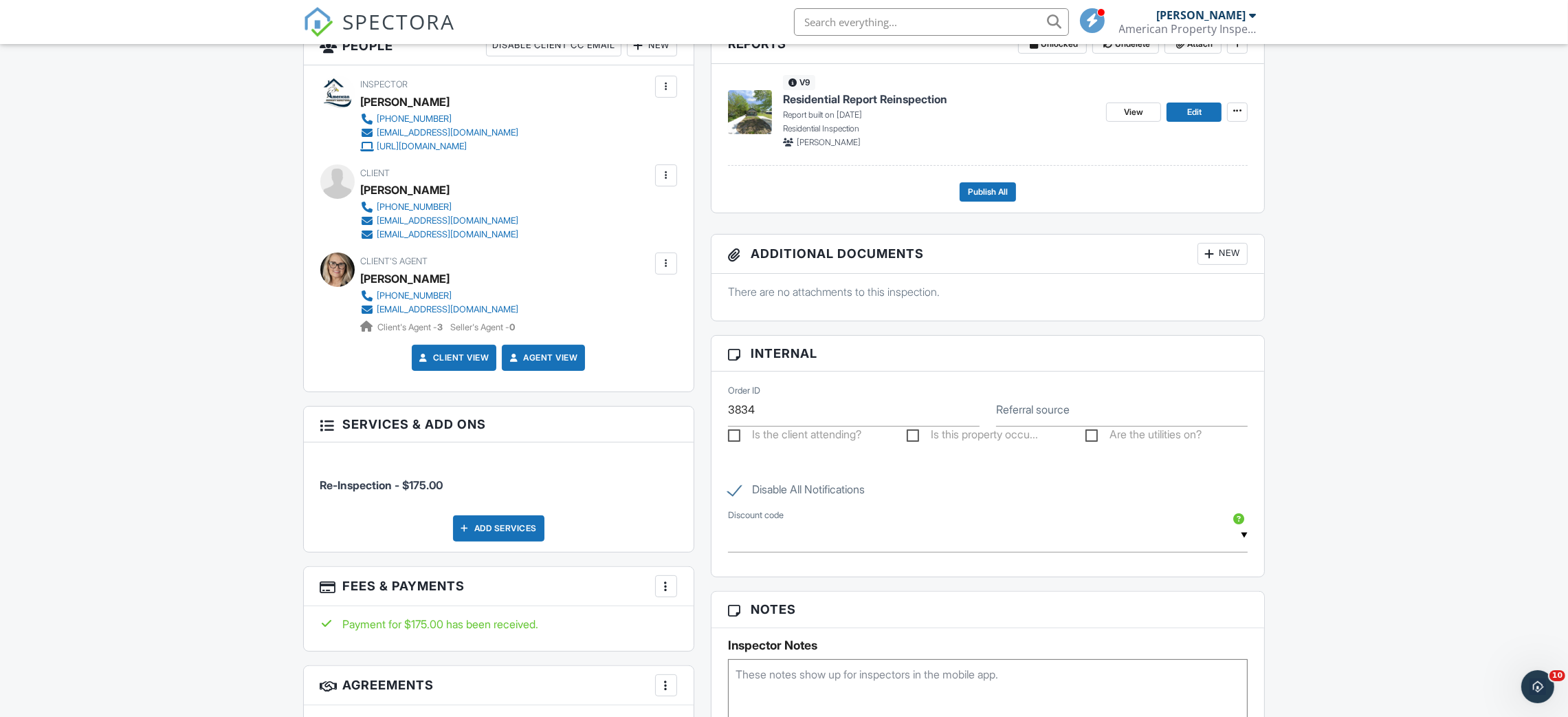
scroll to position [504, 0]
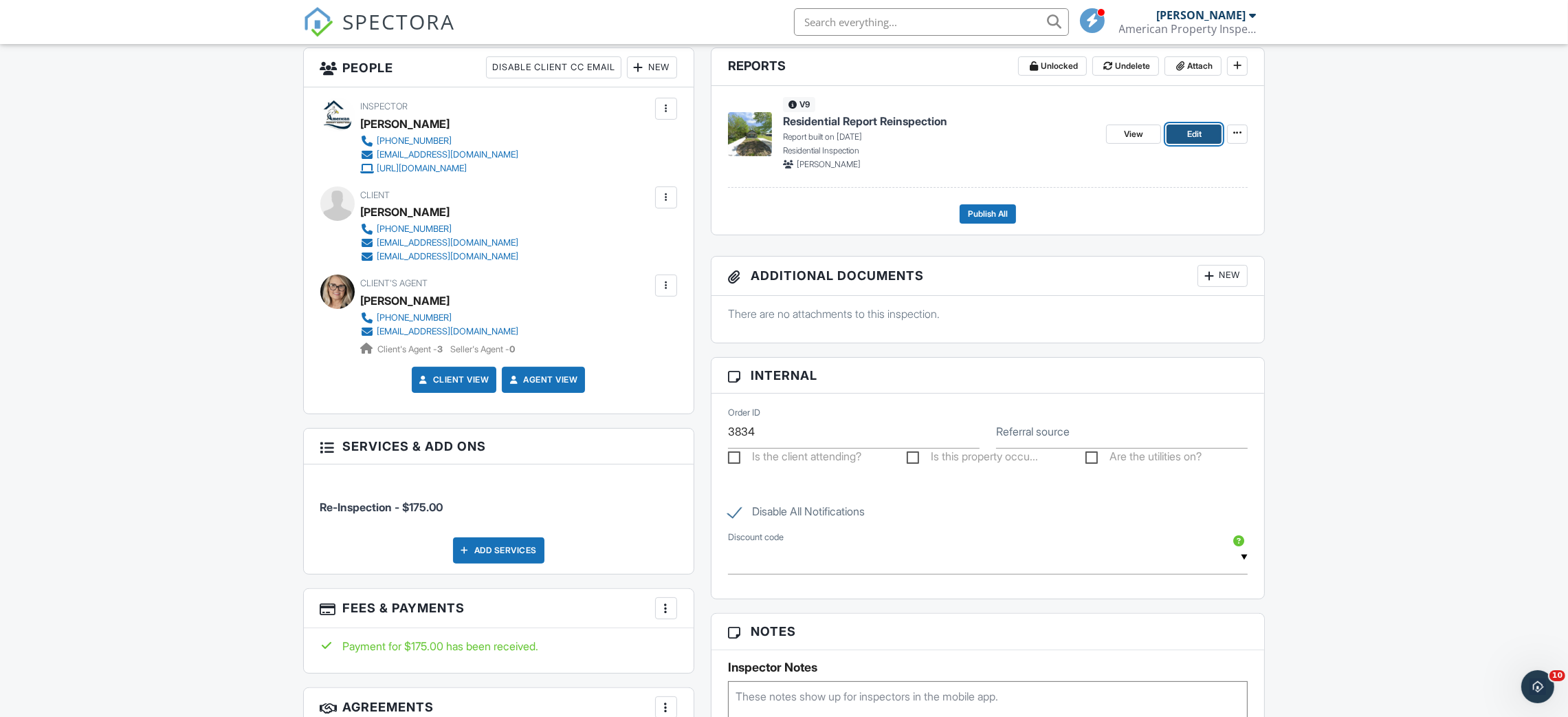
click at [1182, 134] on link "Edit" at bounding box center [1194, 134] width 55 height 19
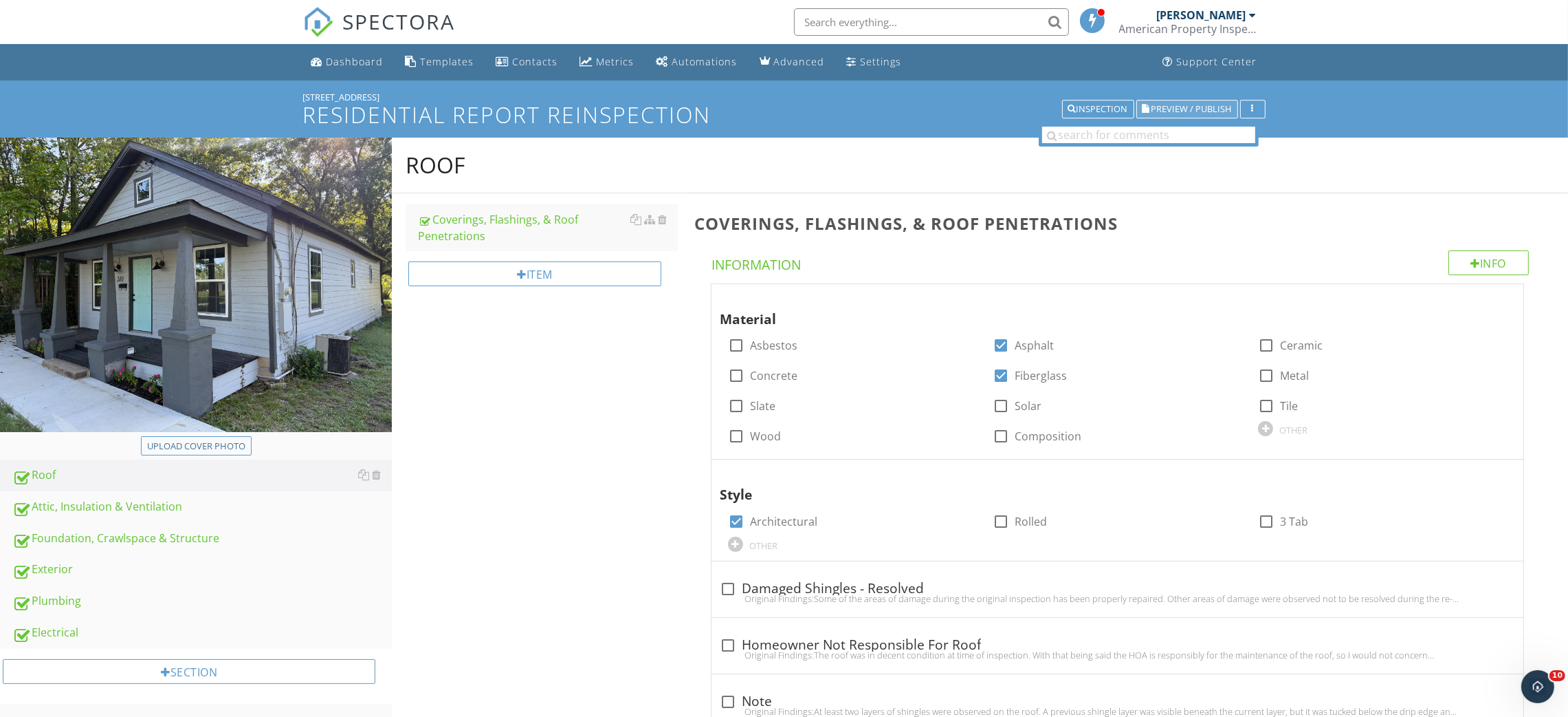
click at [1199, 112] on span "Preview / Publish" at bounding box center [1192, 109] width 81 height 9
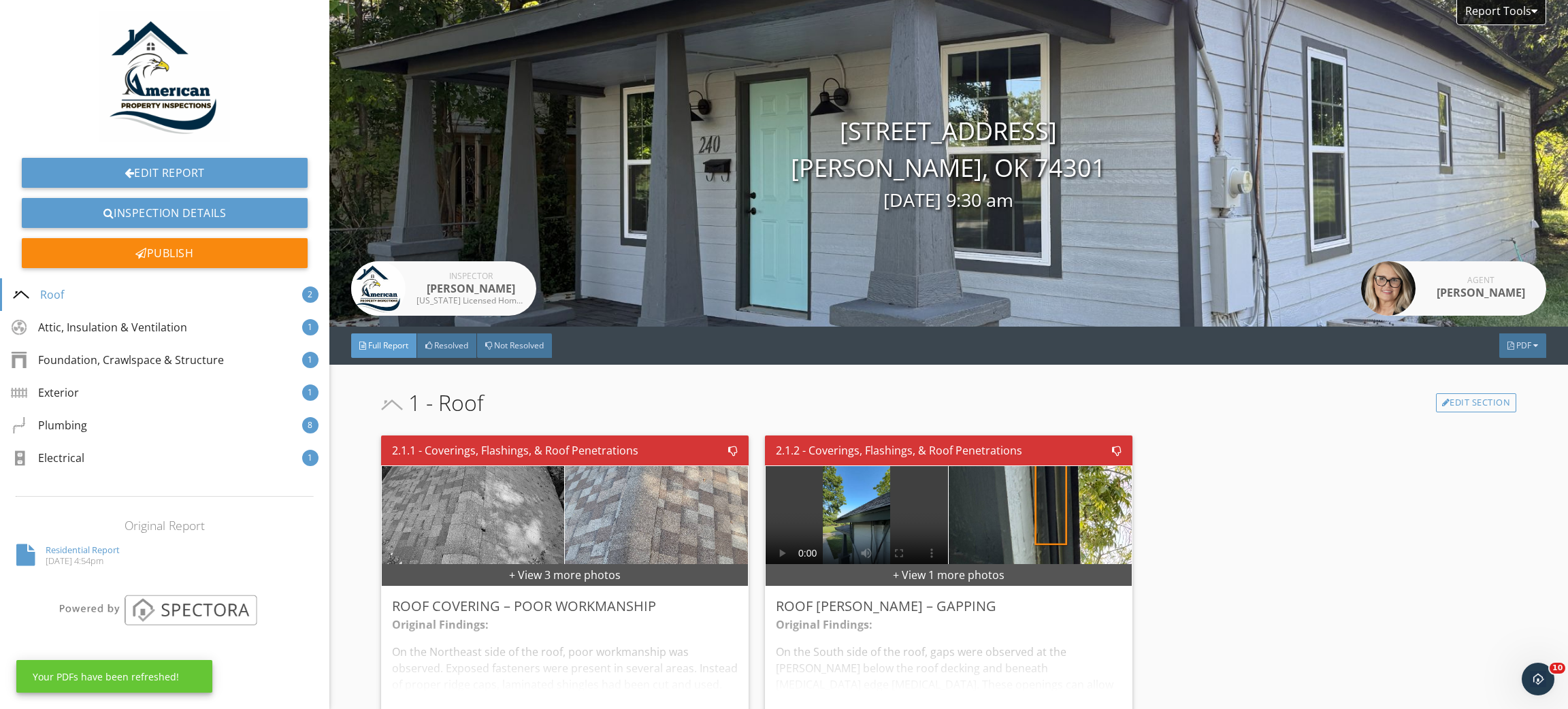
click at [1517, 349] on span "PDF" at bounding box center [1524, 346] width 15 height 12
click at [1493, 399] on div "Refresh PDFs" at bounding box center [1506, 403] width 87 height 17
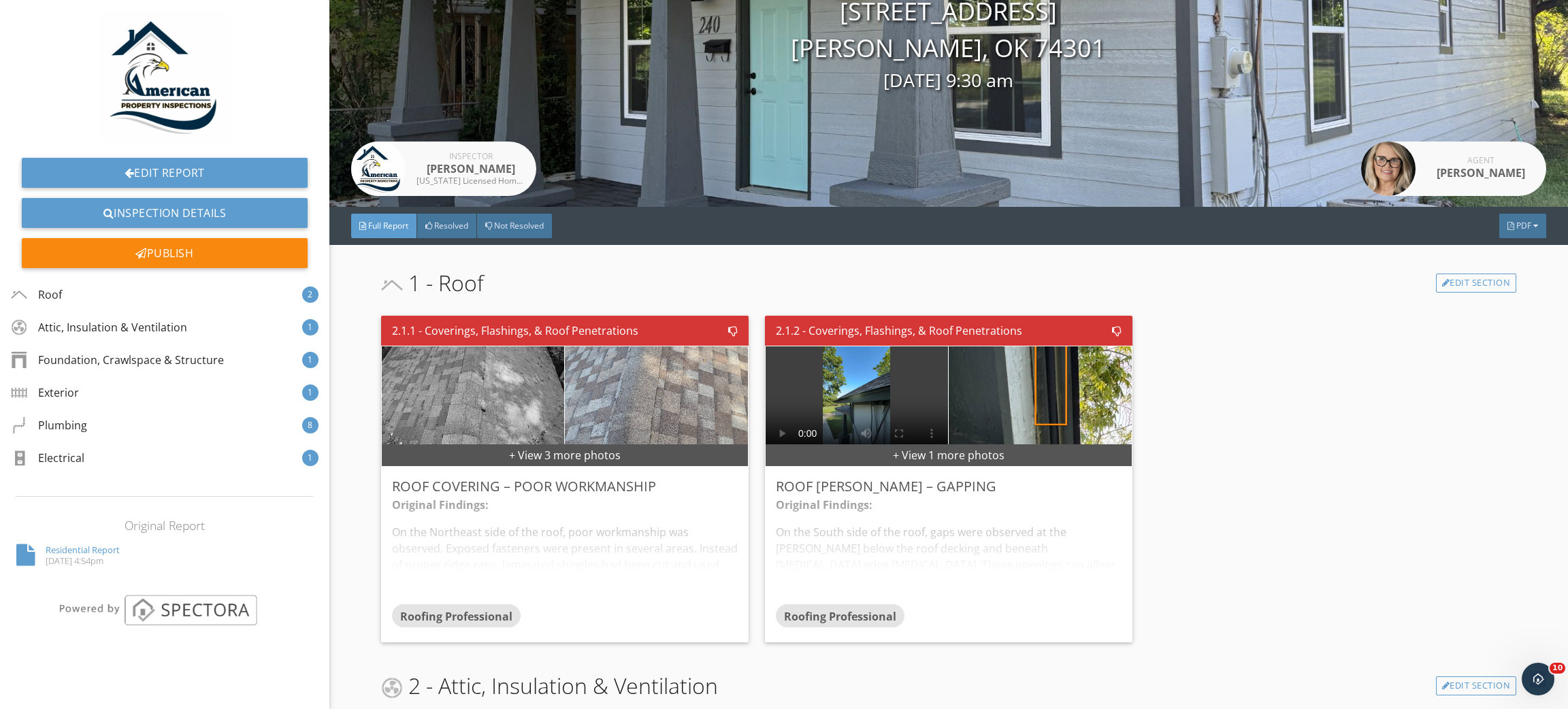
scroll to position [305, 0]
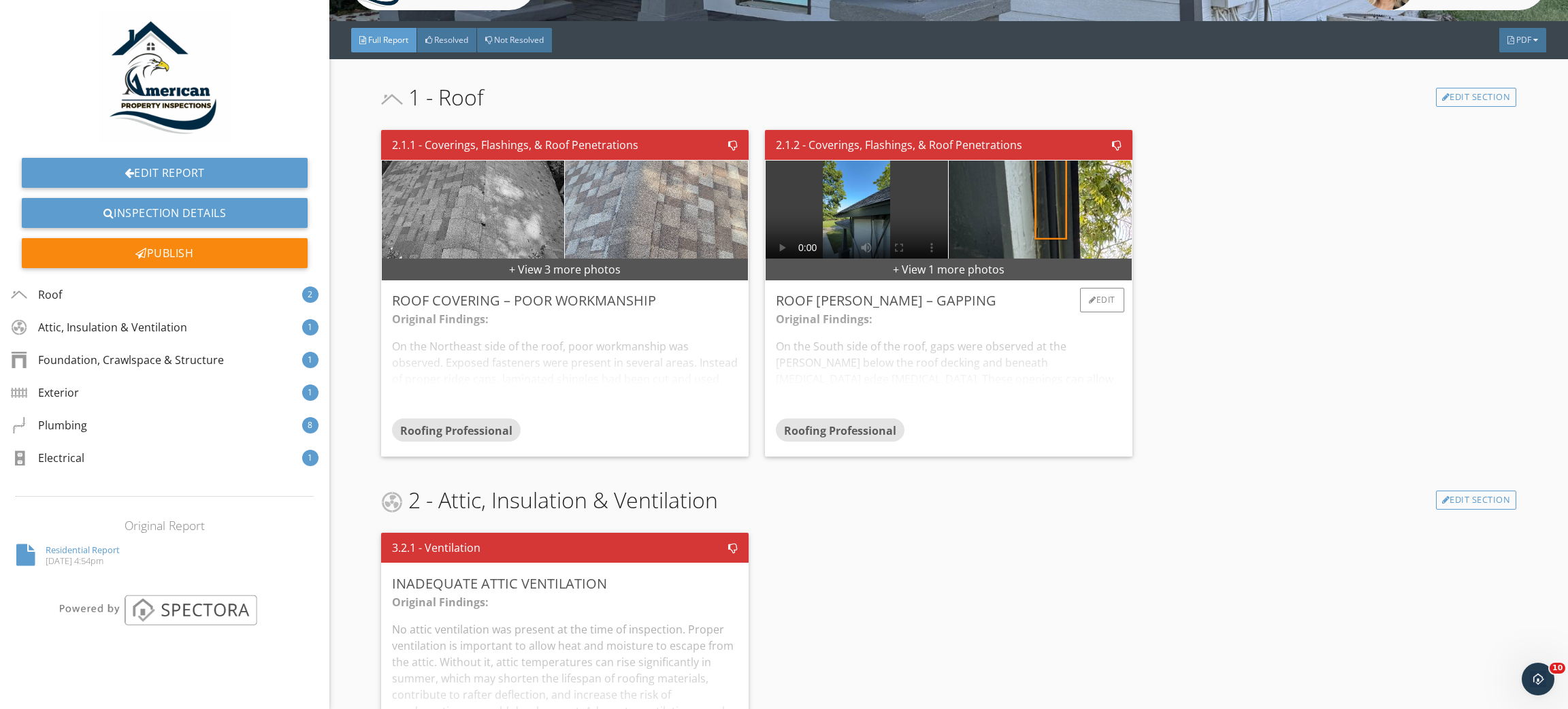
click at [891, 371] on div "Original Findings: On the South side of the roof, gaps were observed at the eav…" at bounding box center [949, 364] width 346 height 108
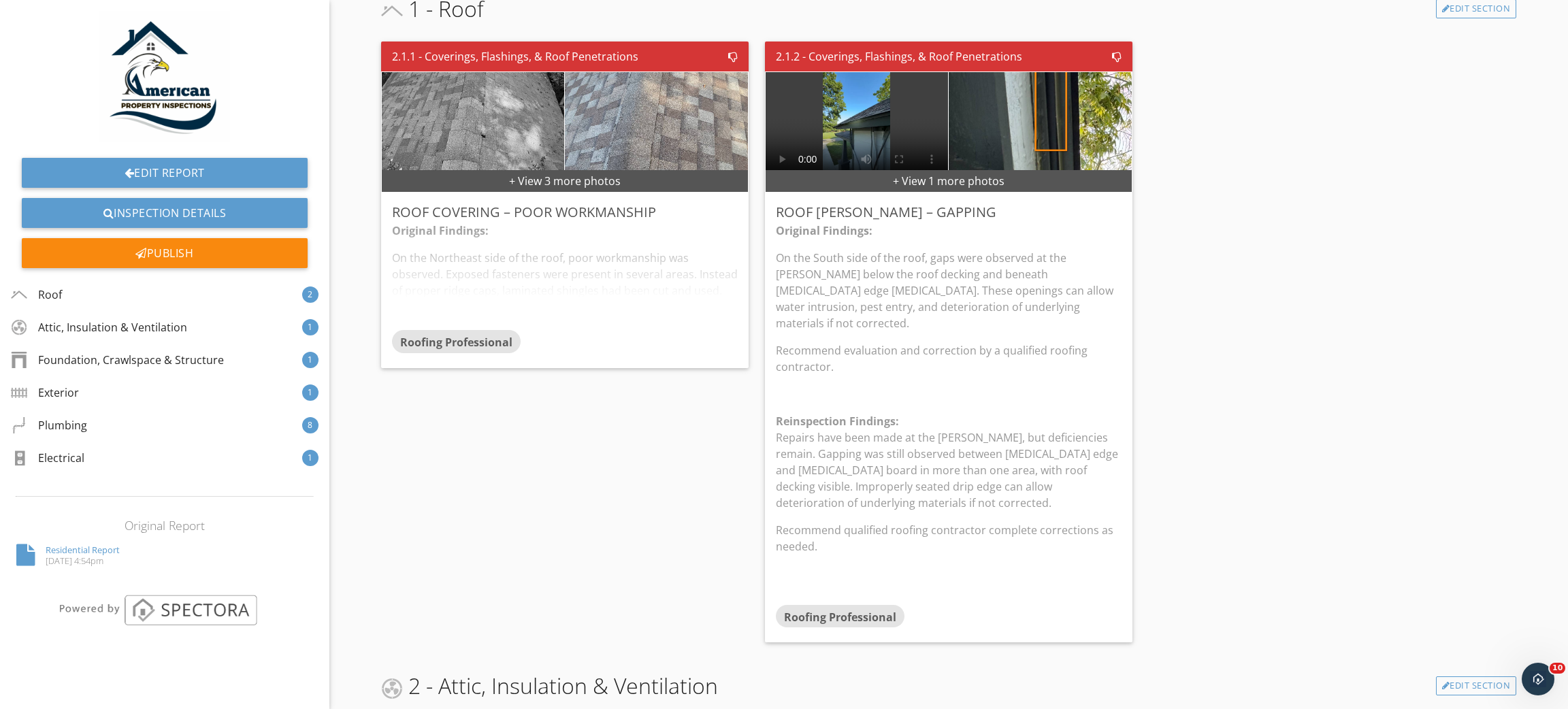
scroll to position [204, 0]
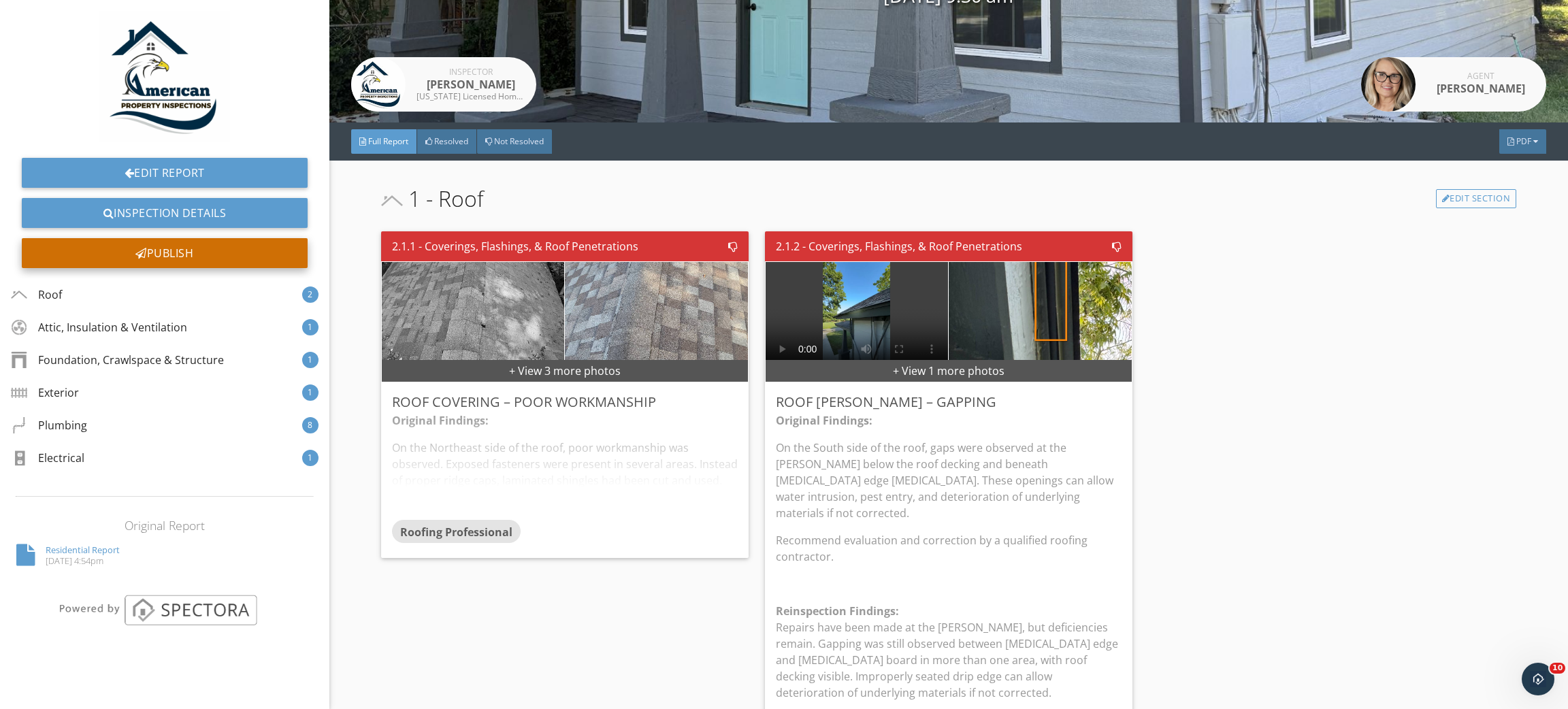
click at [171, 256] on div "Publish" at bounding box center [164, 253] width 286 height 30
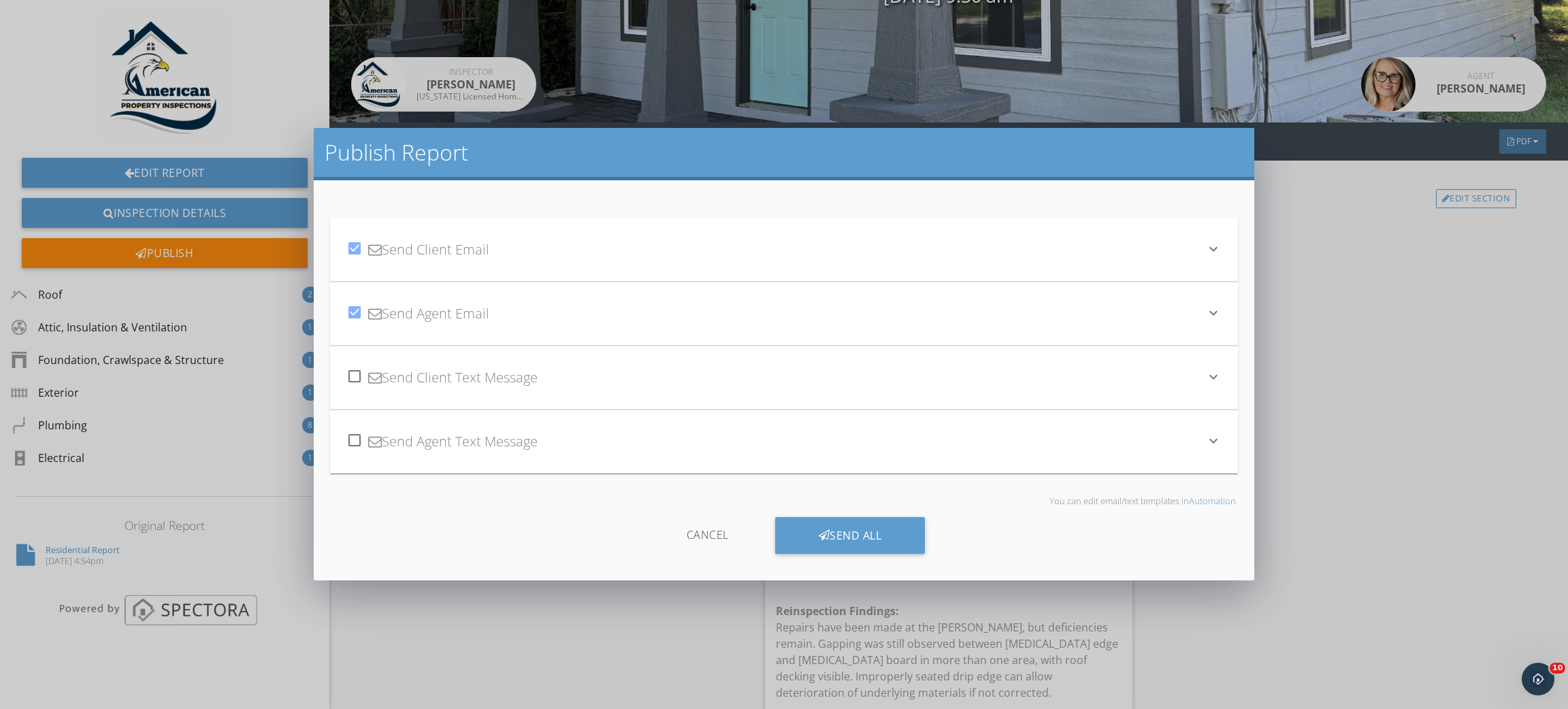
click at [522, 240] on div "check_box Send Client Email" at bounding box center [776, 249] width 859 height 46
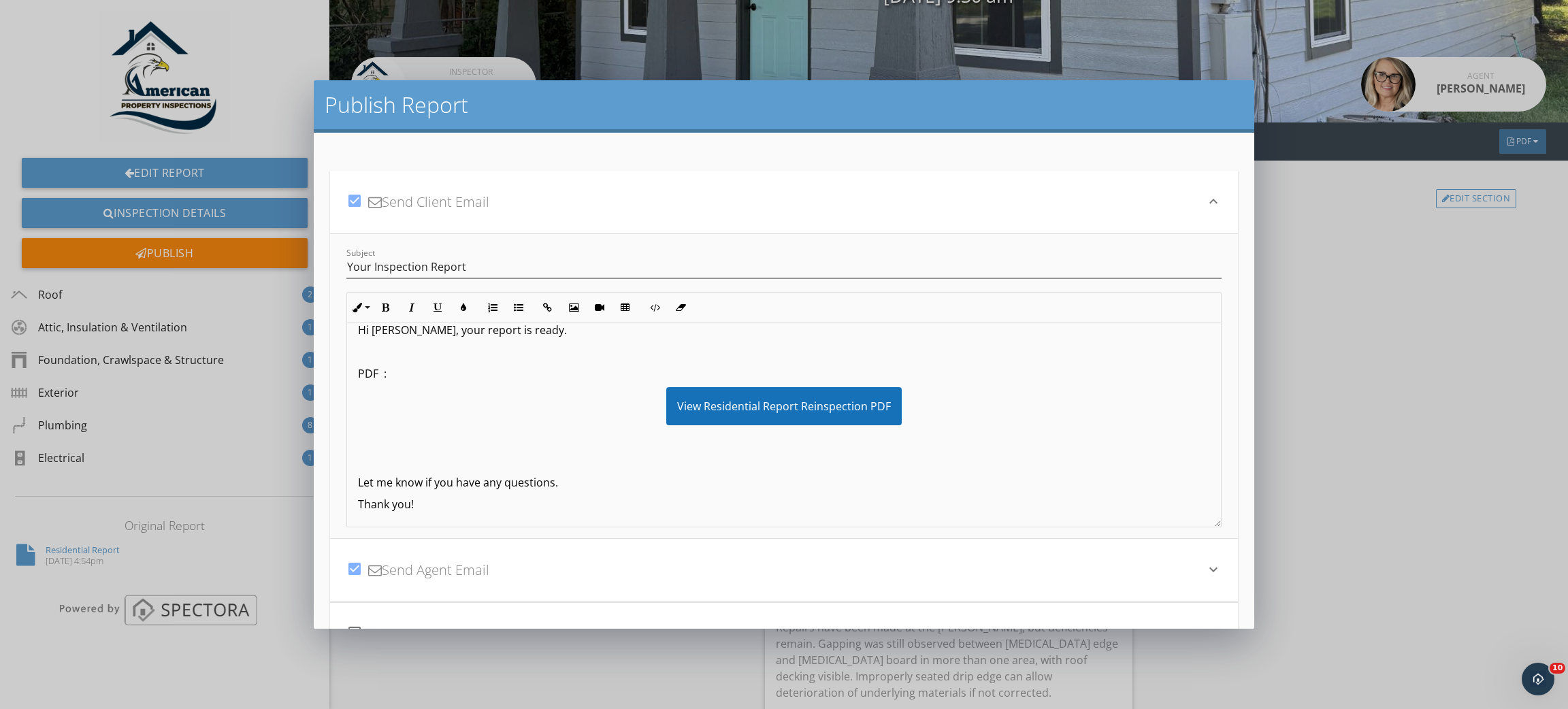
scroll to position [0, 0]
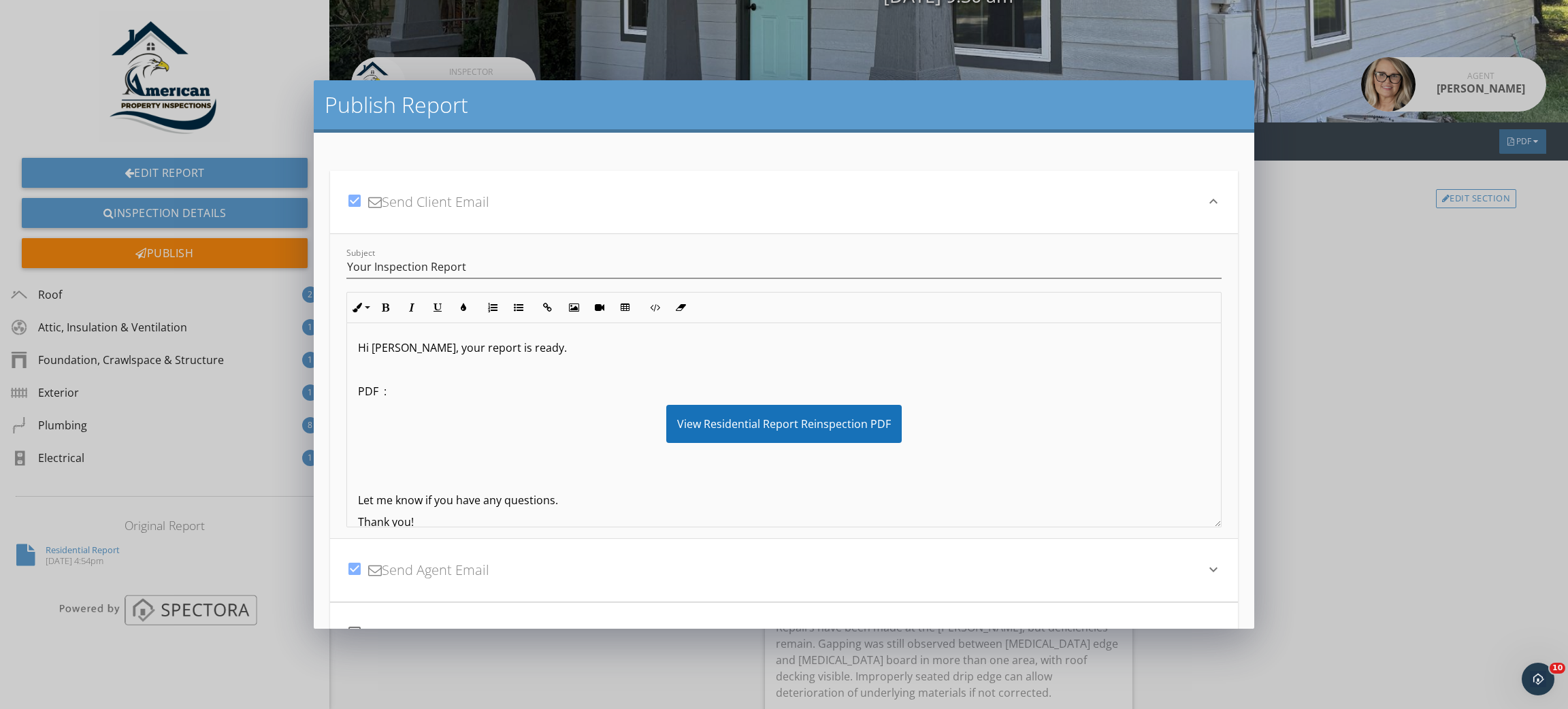
click at [456, 561] on div "check_box Send Agent Email" at bounding box center [776, 570] width 859 height 46
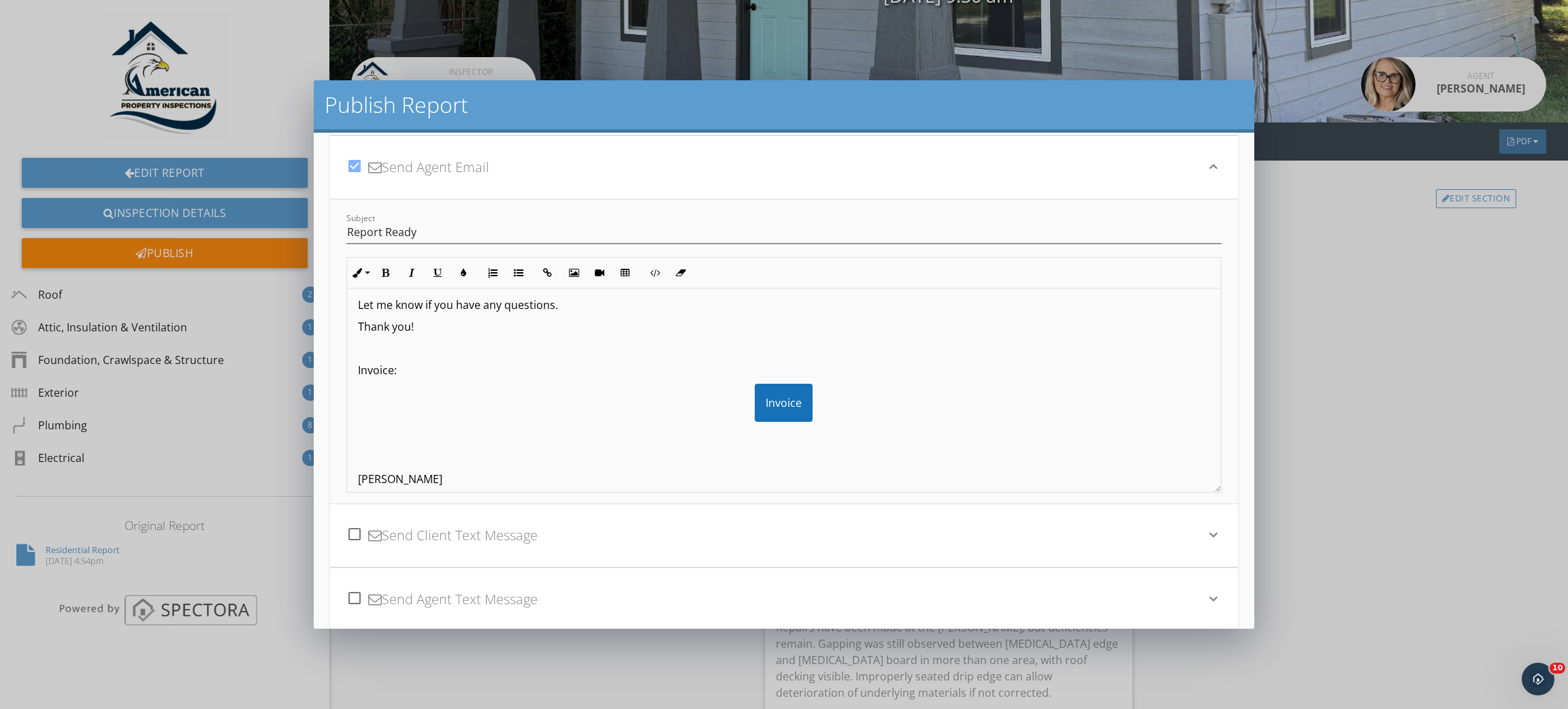
scroll to position [208, 0]
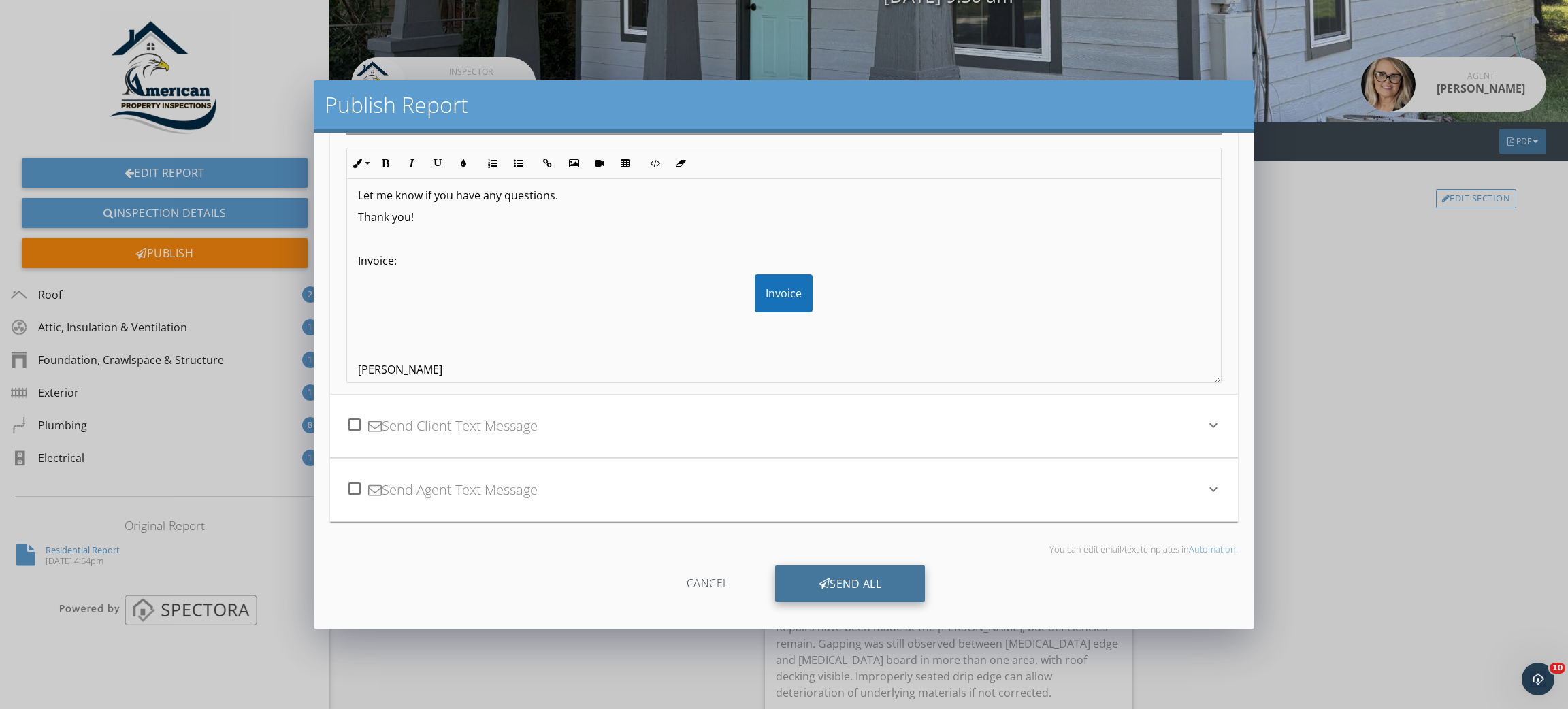
click at [863, 585] on div "Send All" at bounding box center [851, 583] width 150 height 37
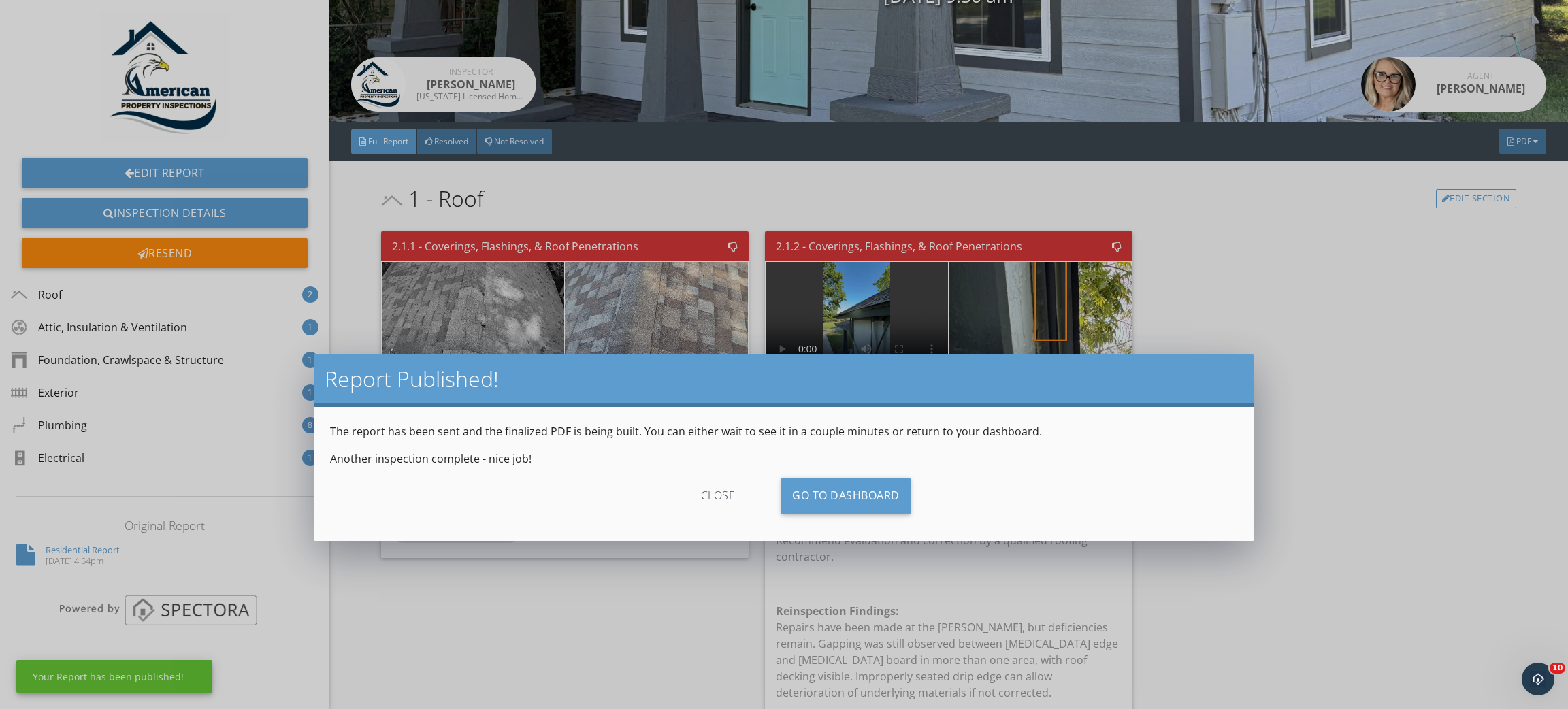
scroll to position [59, 0]
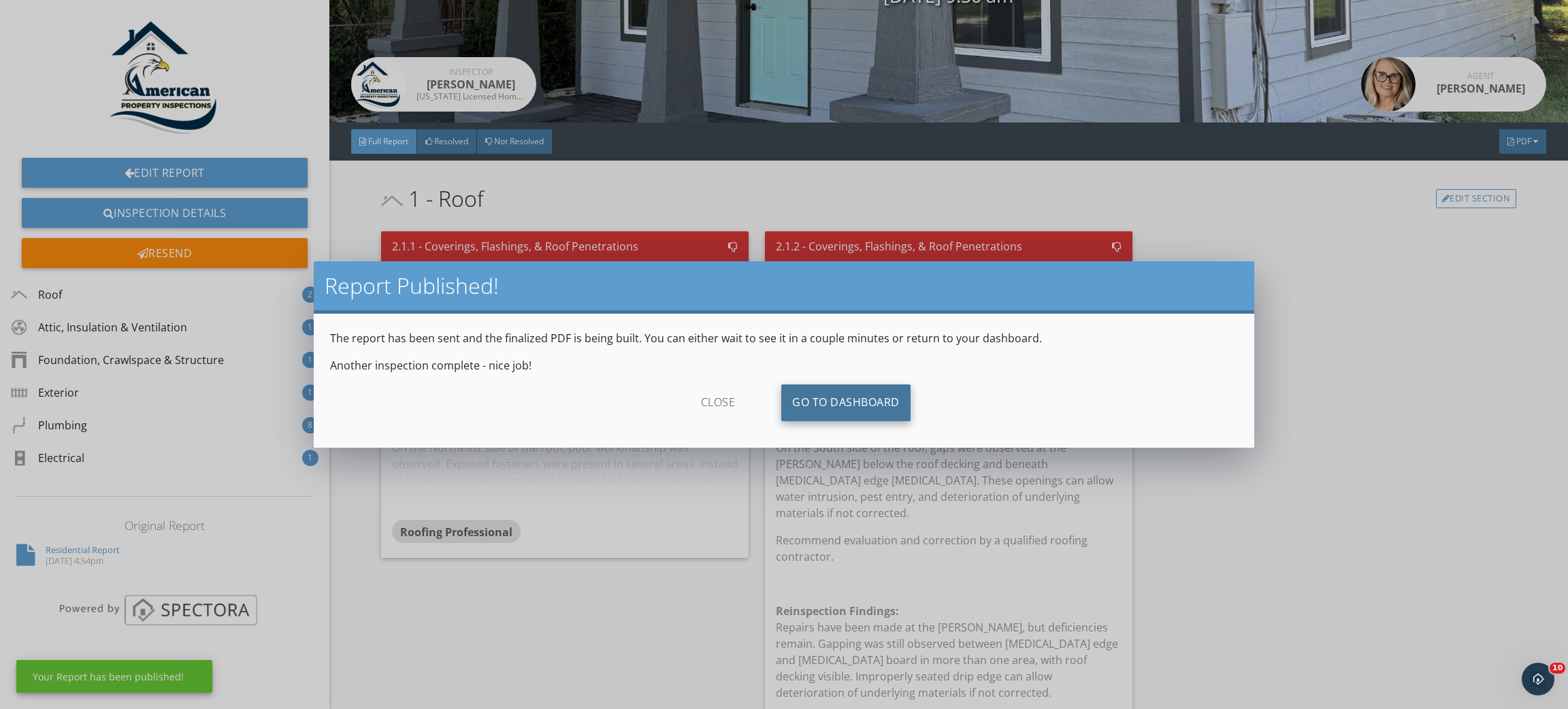
click at [874, 406] on link "Go To Dashboard" at bounding box center [846, 402] width 129 height 37
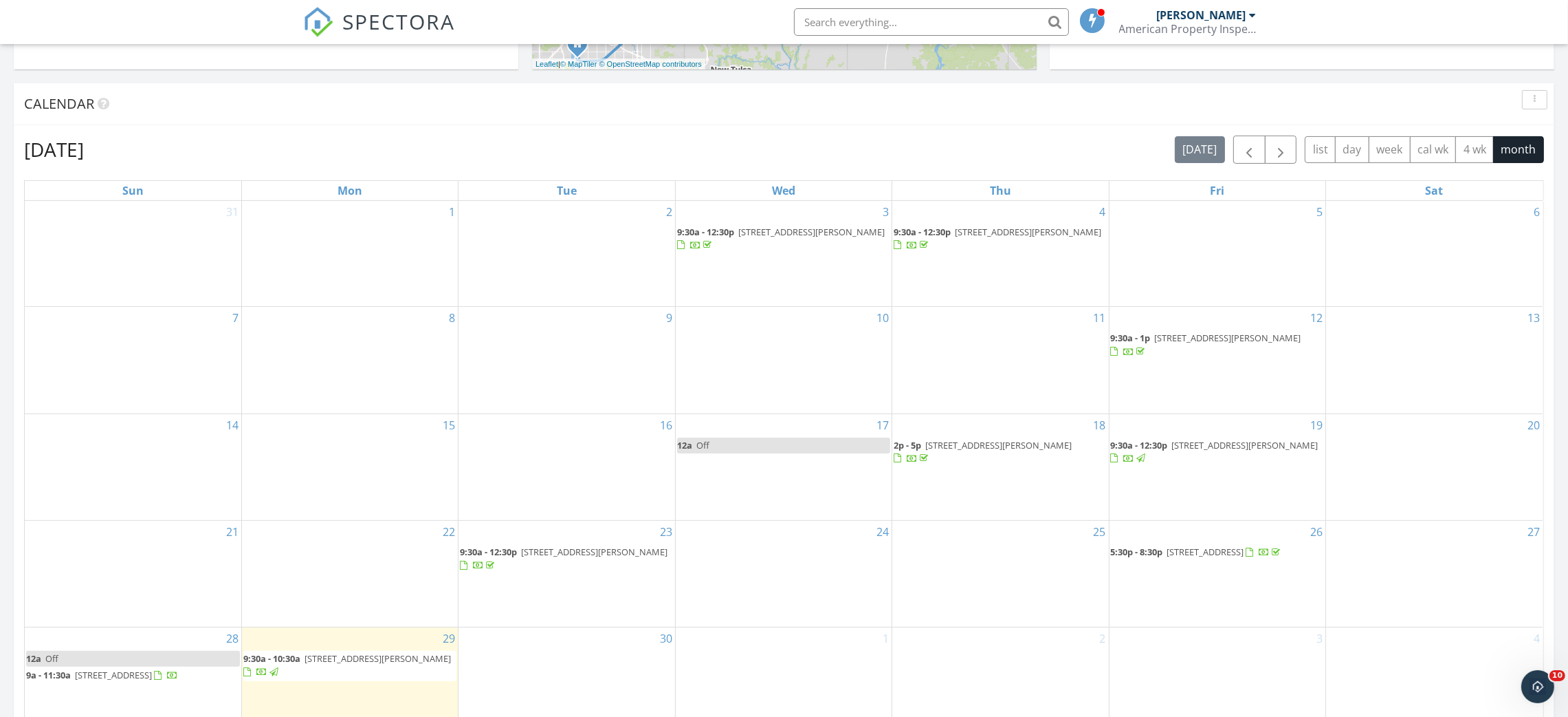
scroll to position [826, 0]
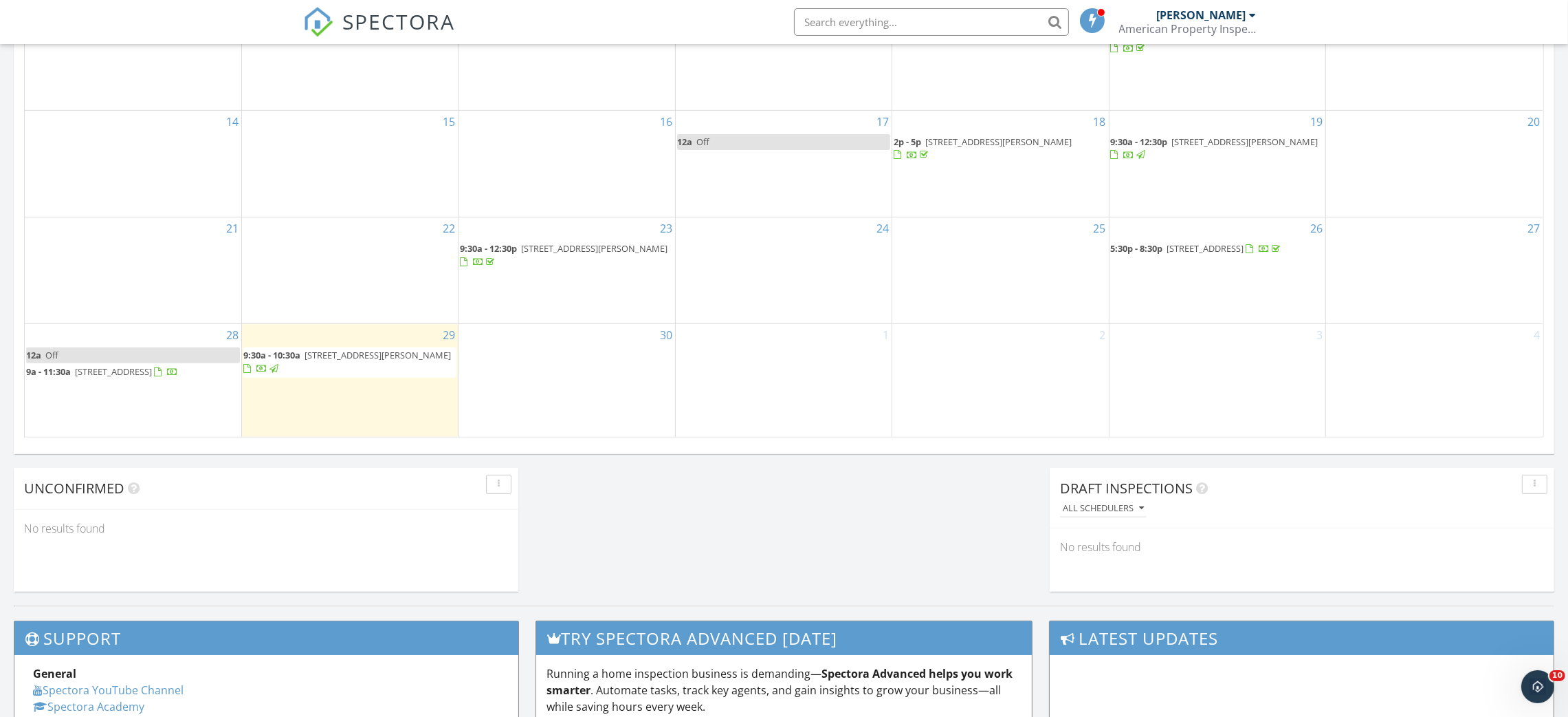
click at [392, 358] on span "240 S 2nd St, Vinita 74301" at bounding box center [377, 355] width 147 height 12
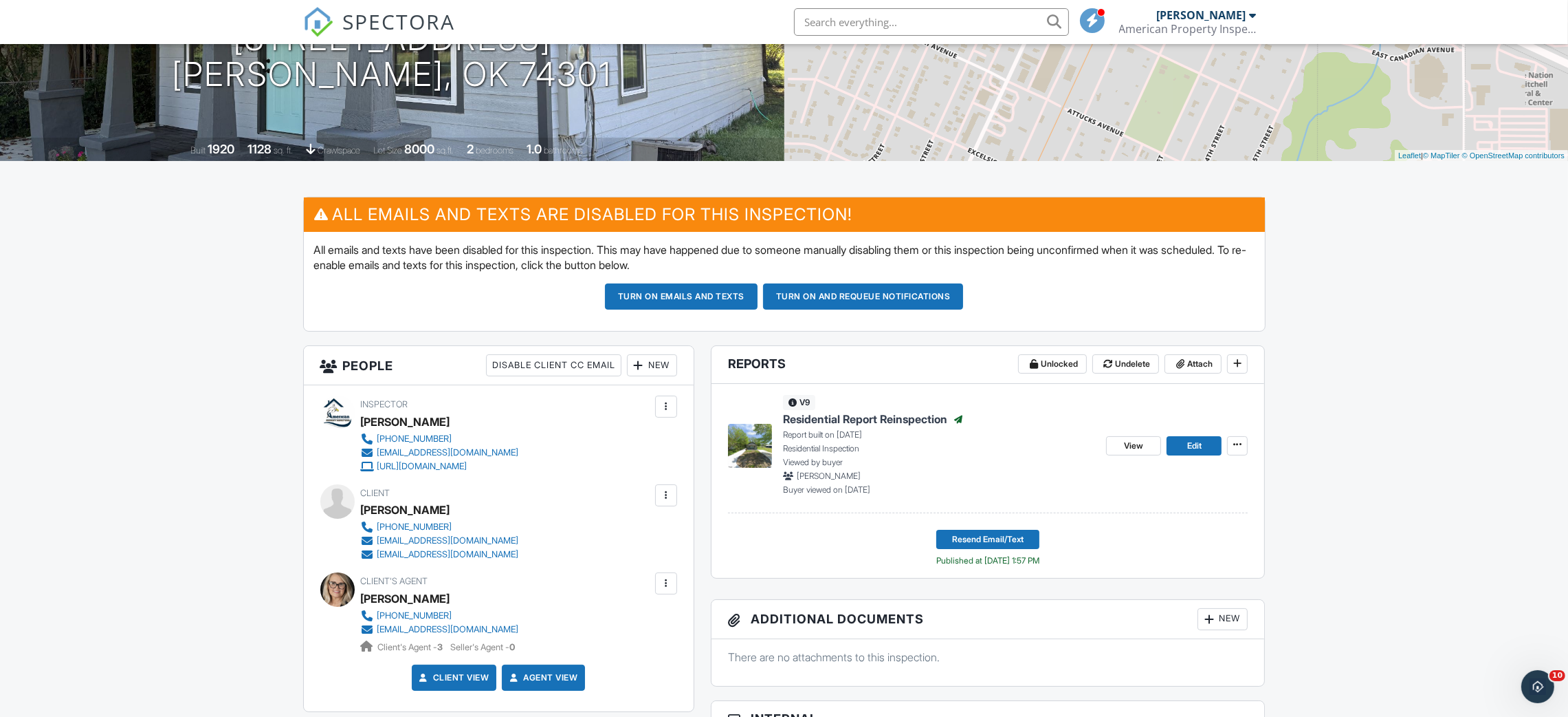
scroll to position [412, 0]
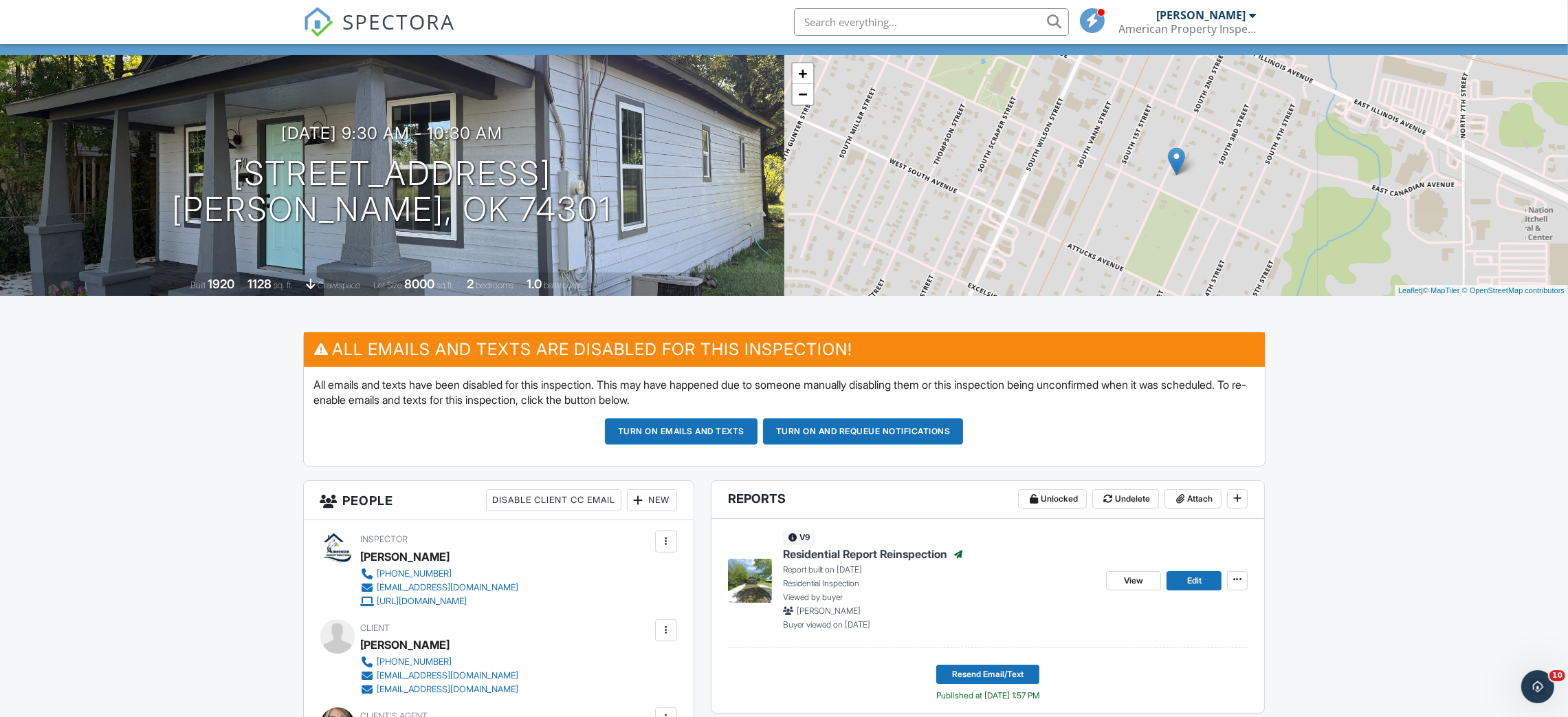
scroll to position [0, 0]
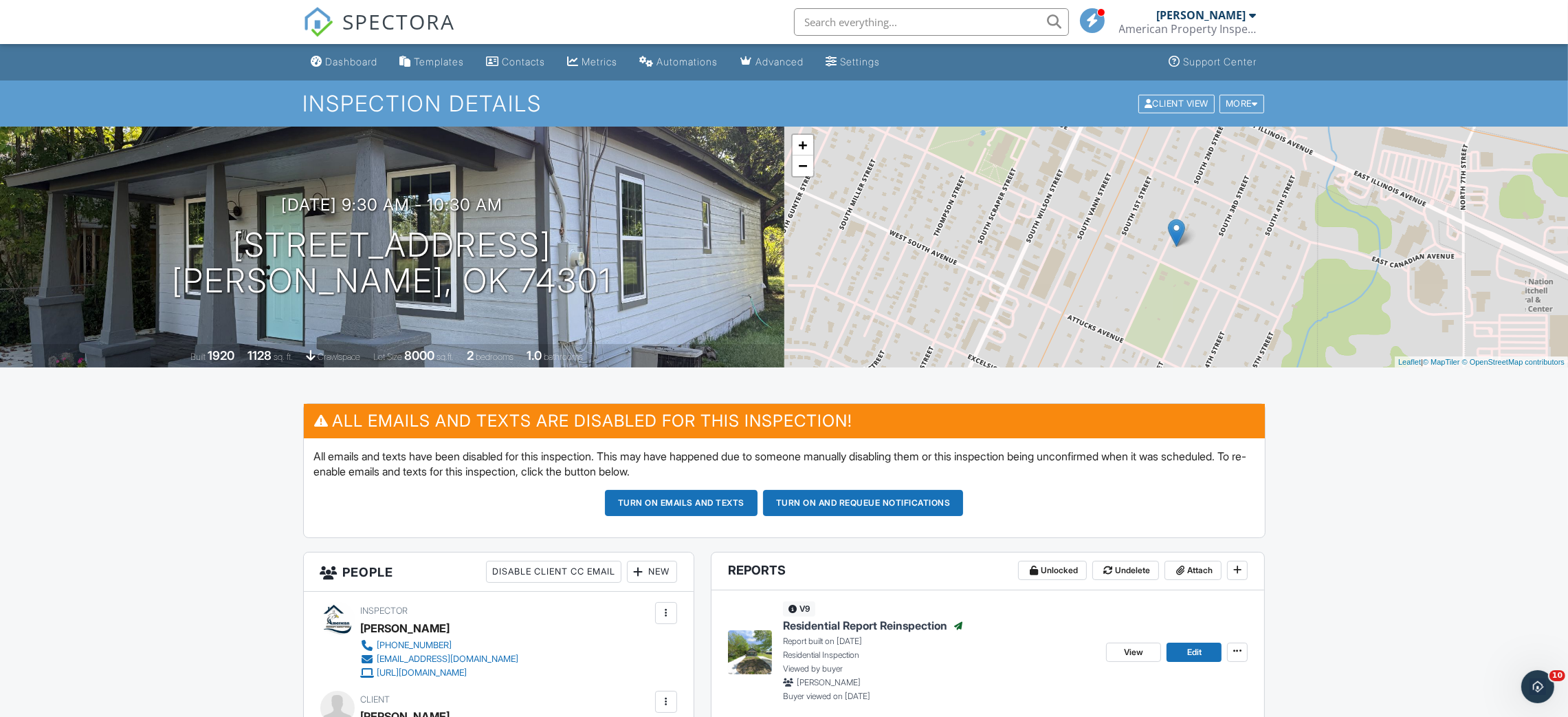
click at [350, 56] on div "Dashboard" at bounding box center [352, 62] width 52 height 12
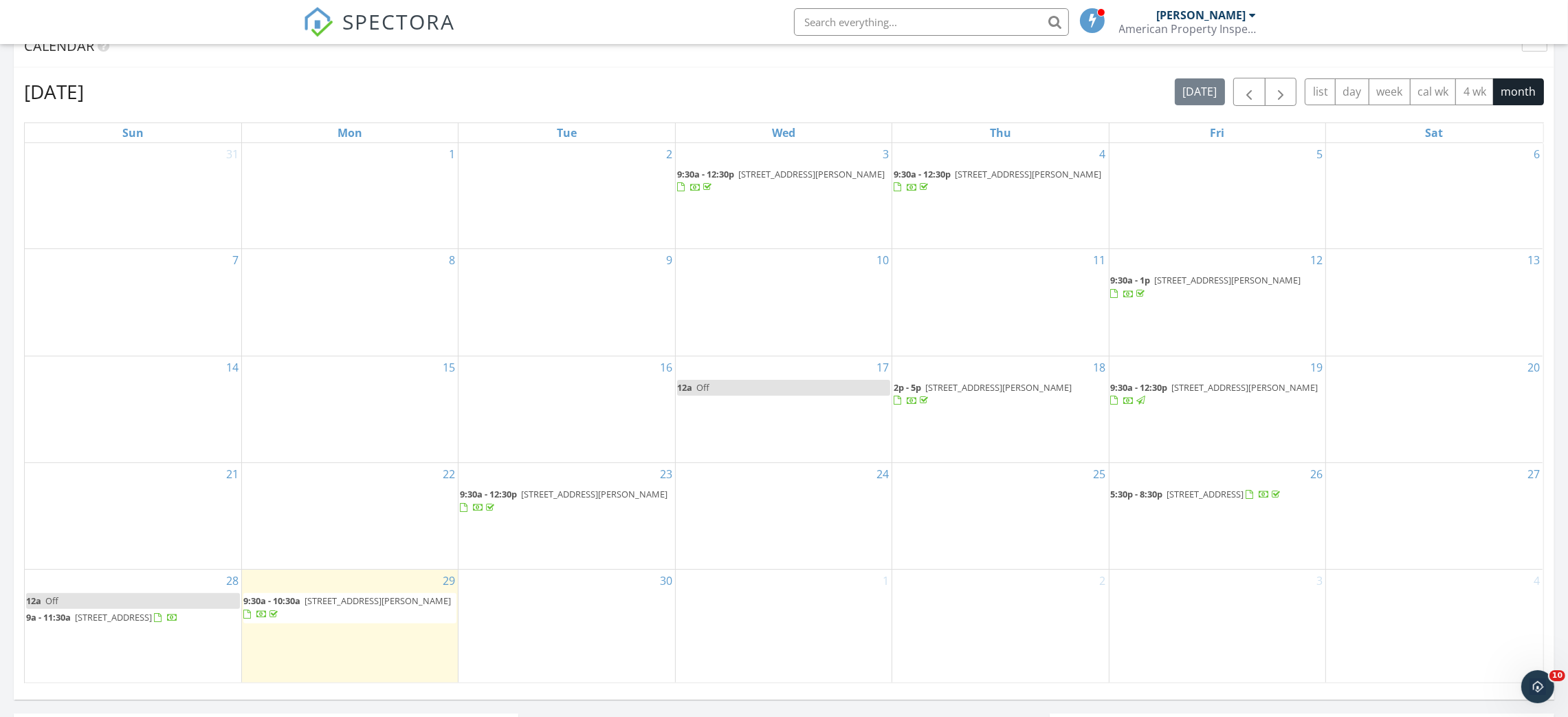
scroll to position [618, 0]
